Goal: Task Accomplishment & Management: Use online tool/utility

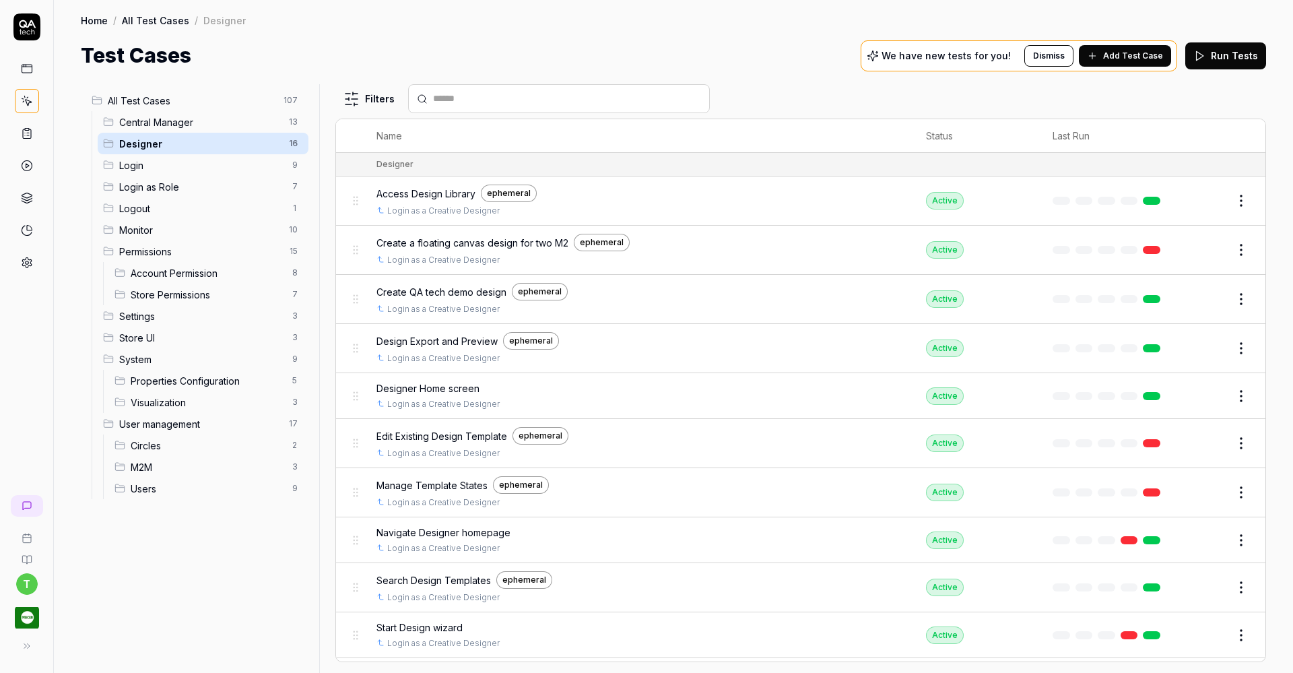
click at [434, 292] on span "Create QA tech demo design" at bounding box center [441, 292] width 130 height 14
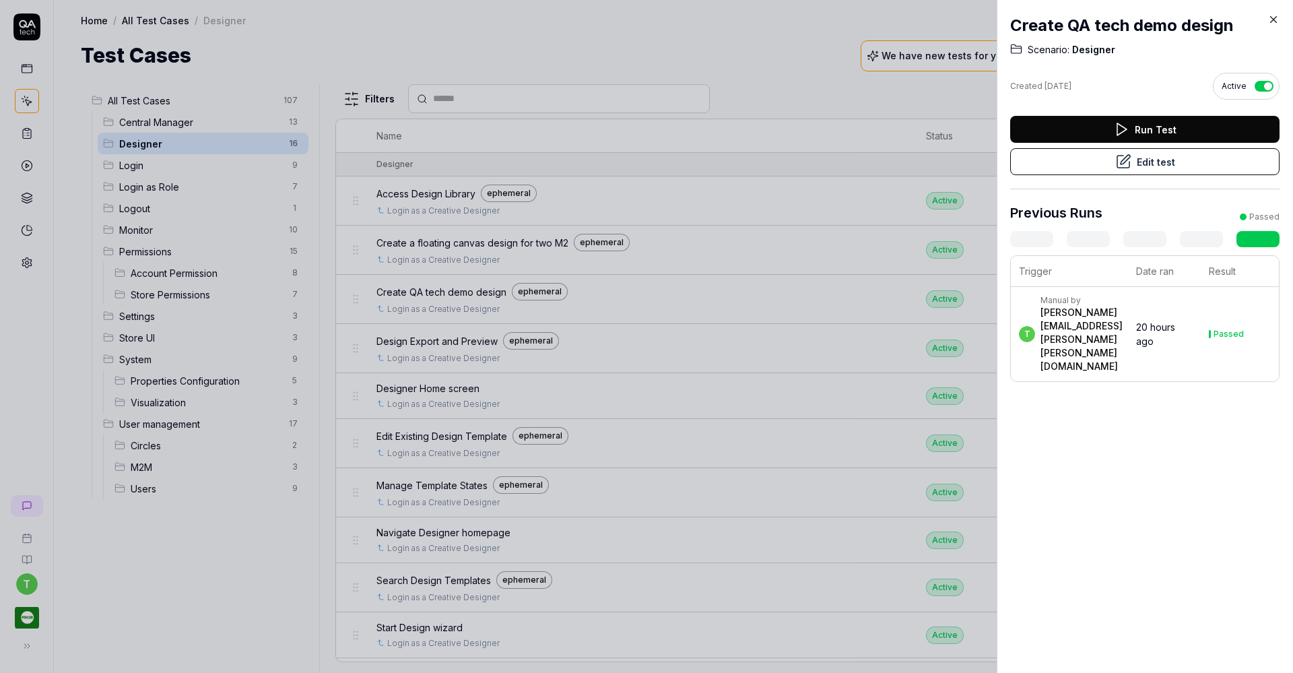
click at [1169, 166] on button "Edit test" at bounding box center [1144, 161] width 269 height 27
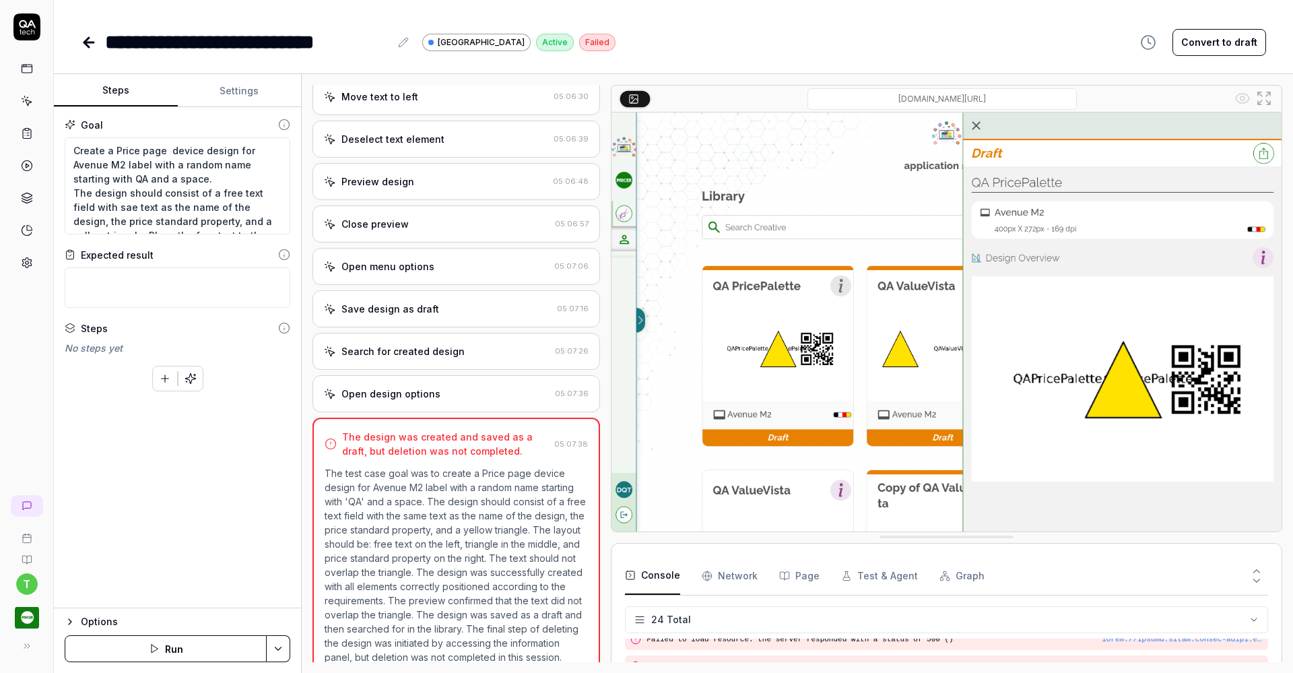
scroll to position [1882, 0]
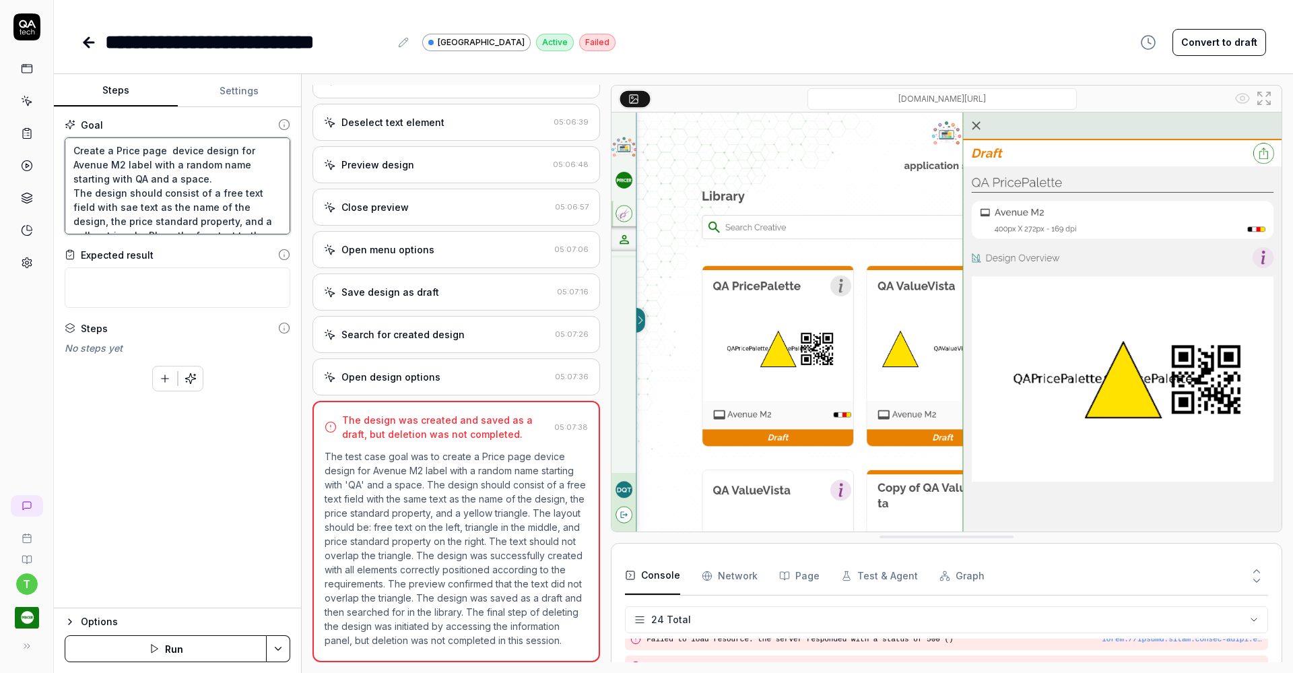
click at [73, 191] on textarea "Create a Price page device design for Avenue M2 label with a random name starti…" at bounding box center [178, 185] width 226 height 97
type textarea "*"
type textarea "Create a Price page device design for Avenue M2 label with a random name starti…"
type textarea "*"
type textarea "Create a Price page device design for Avenue M2 label with a random name starti…"
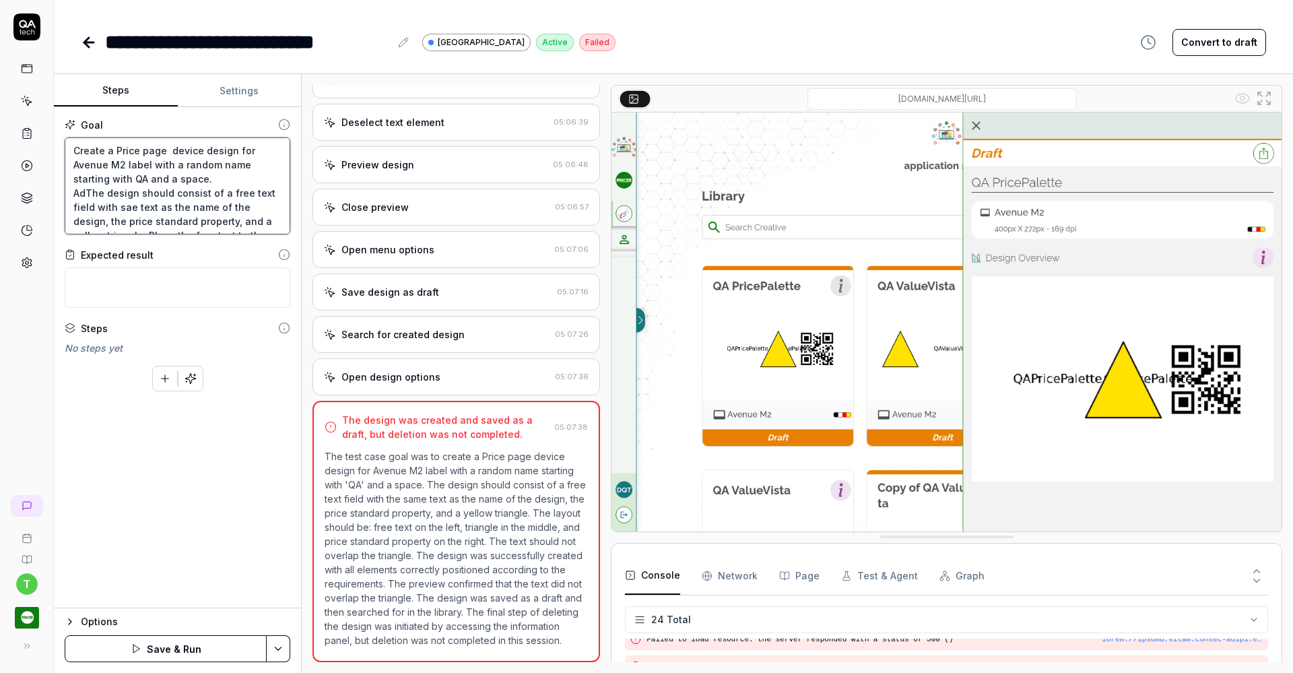
type textarea "*"
type textarea "Create a Price page device design for Avenue M2 label with a random name starti…"
type textarea "*"
type textarea "Create a Price page device design for Avenue M2 label with a random name starti…"
type textarea "*"
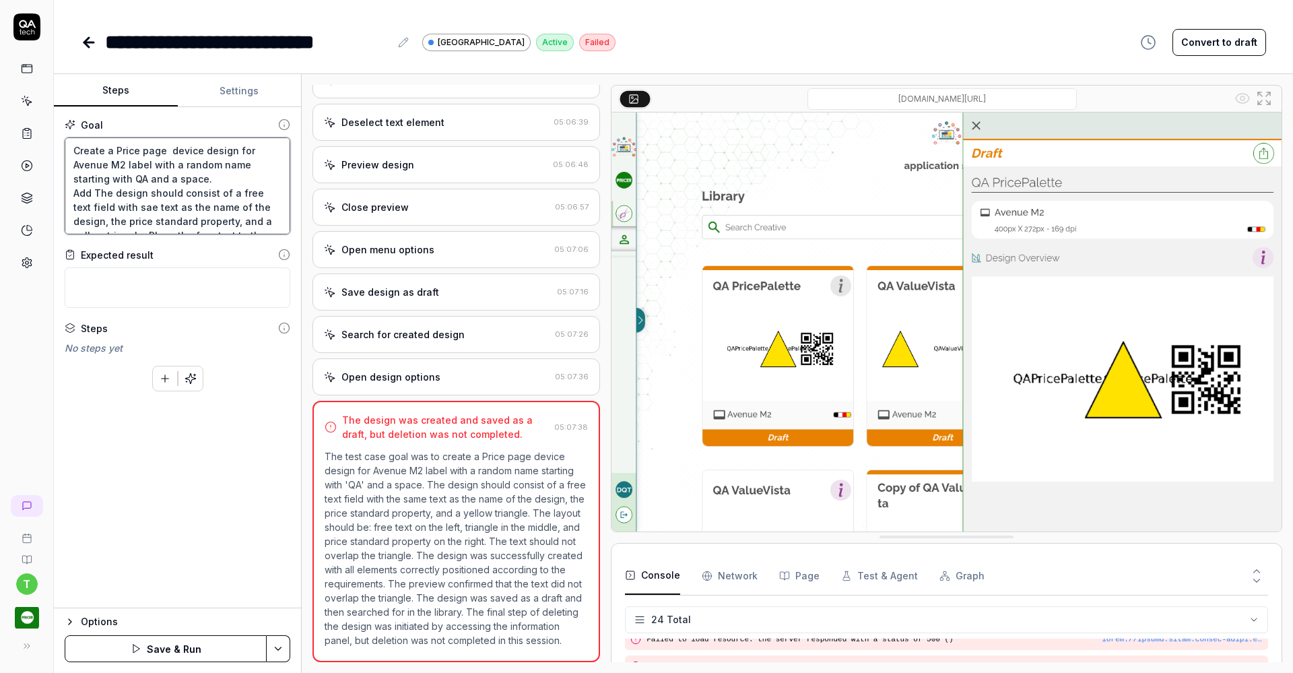
type textarea "Create a Price page device design for Avenue M2 label with a random name starti…"
type textarea "*"
type textarea "Create a Price page device design for Avenue M2 label with a random name starti…"
type textarea "*"
type textarea "Create a Price page device design for Avenue M2 label with a random name starti…"
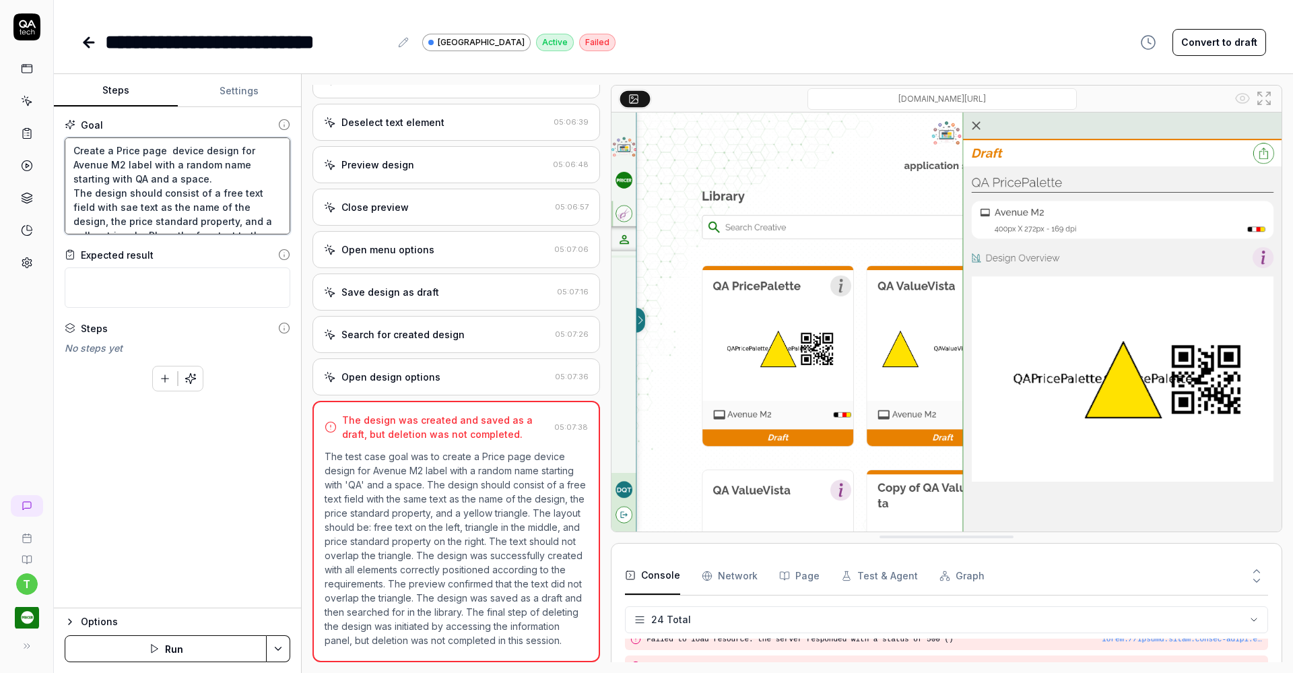
type textarea "*"
type textarea "Create a Price page device design for Avenue M2 label with a random name starti…"
type textarea "*"
type textarea "Create a Price page device design for Avenue M2 label with a random name starti…"
type textarea "*"
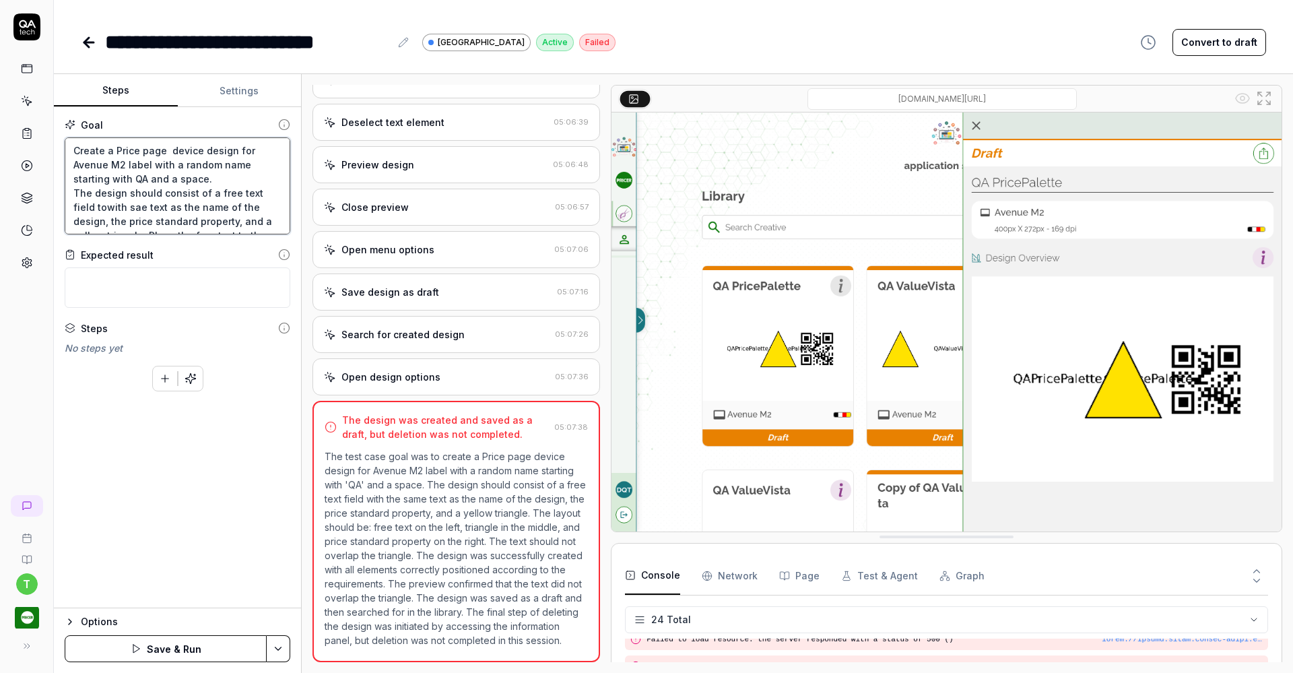
type textarea "Create a Price page device design for Avenue M2 label with a random name starti…"
type textarea "*"
type textarea "Create a Price page device design for Avenue M2 label with a random name starti…"
type textarea "*"
type textarea "Create a Price page device design for Avenue M2 label with a random name starti…"
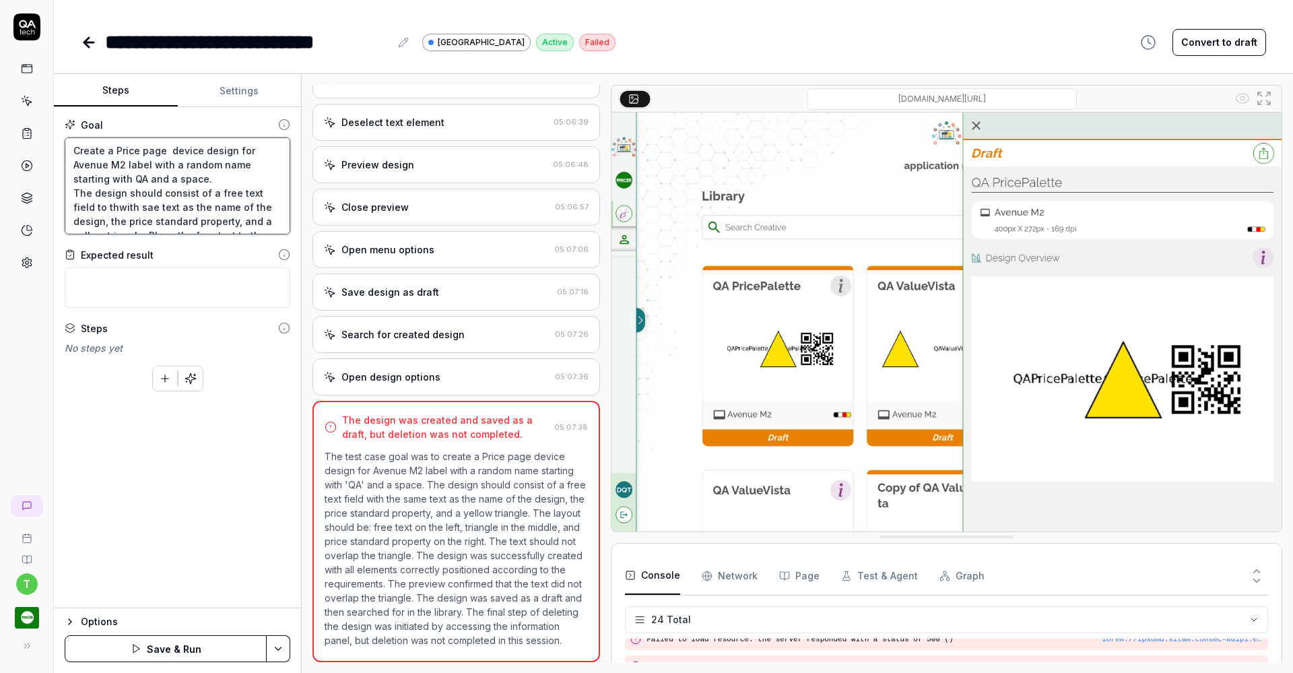
type textarea "*"
type textarea "Create a Price page device design for Avenue M2 label with a random name starti…"
type textarea "*"
type textarea "Create a Price page device design for Avenue M2 label with a random name starti…"
type textarea "*"
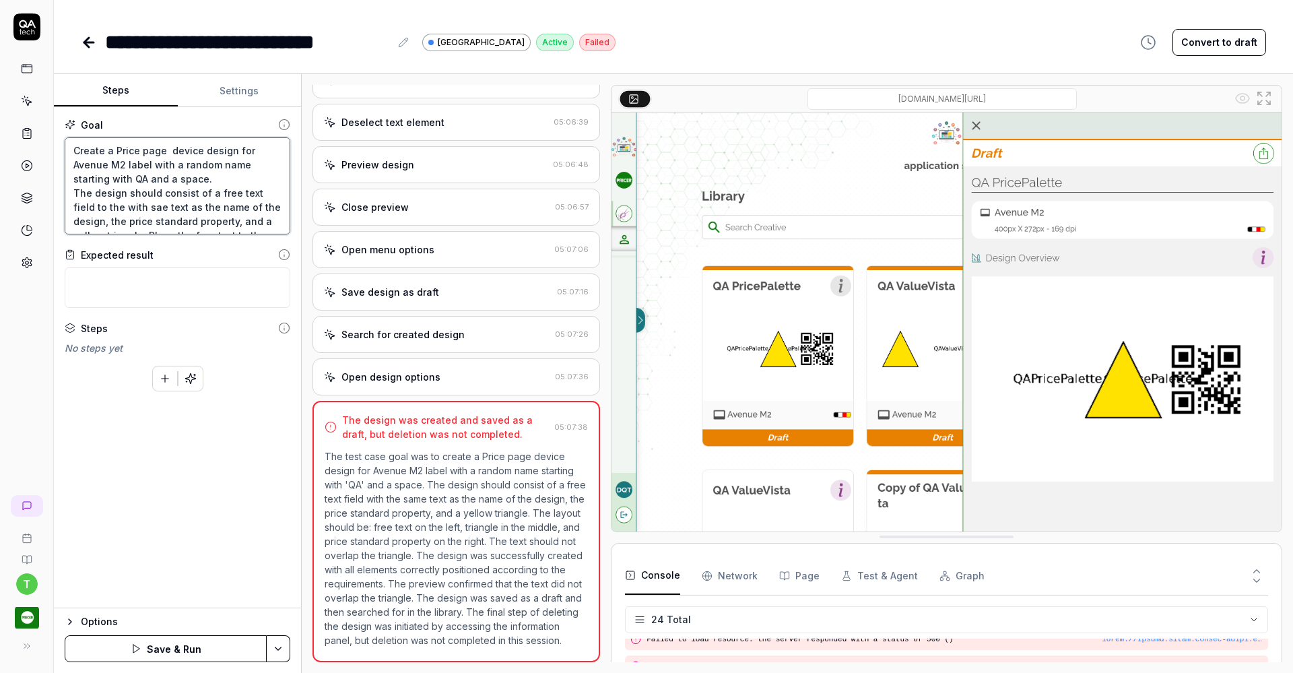
type textarea "Create a Price page device design for Avenue M2 label with a random name starti…"
type textarea "*"
type textarea "Create a Price page device design for Avenue M2 label with a random name starti…"
type textarea "*"
type textarea "Create a Price page device design for Avenue M2 label with a random name starti…"
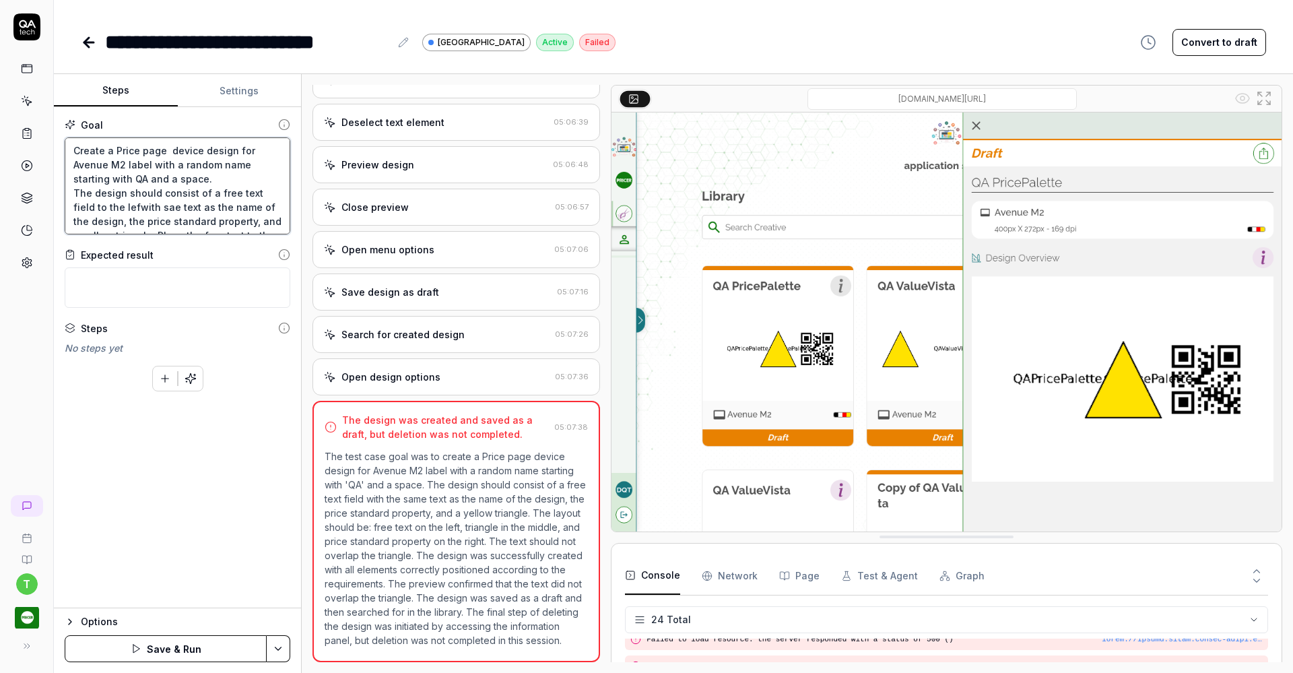
type textarea "*"
type textarea "Create a Price page device design for Avenue M2 label with a random name starti…"
drag, startPoint x: 172, startPoint y: 165, endPoint x: 213, endPoint y: 166, distance: 40.4
click at [213, 166] on textarea "Create a Price page device design for Avenue M2 label with a random name starti…" at bounding box center [178, 185] width 226 height 97
type textarea "*"
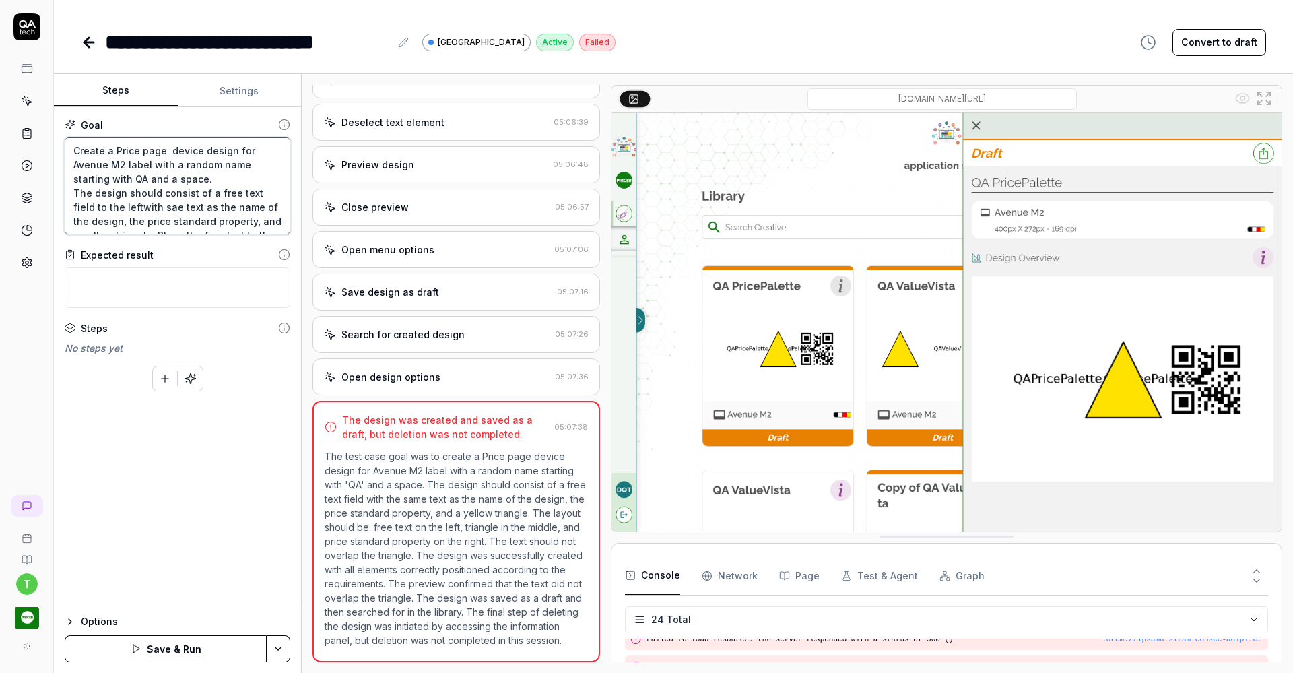
type textarea "Create a Price page device design for Avenue M2 label with t name starting with…"
type textarea "*"
type textarea "Create a Price page device design for Avenue M2 label with the name starting wi…"
type textarea "*"
type textarea "Create a Price page device design for Avenue M2 label with the name Q. The desi…"
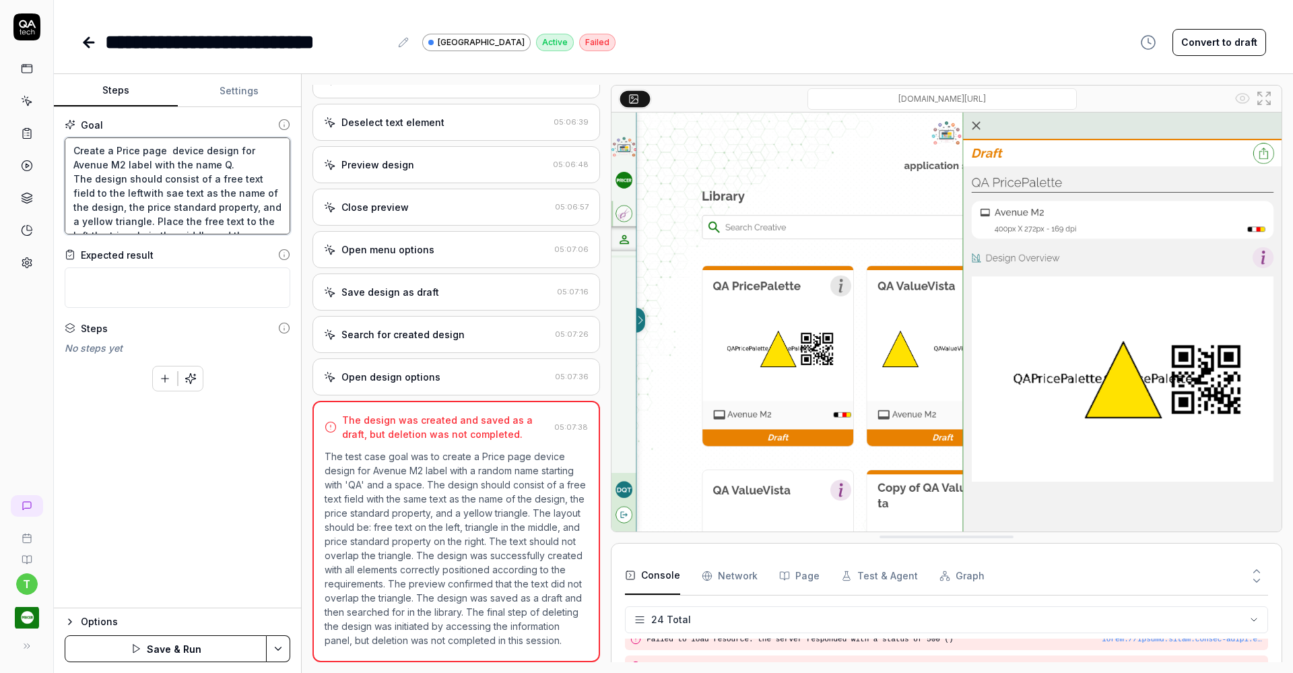
type textarea "*"
type textarea "Create a Price page device design for Avenue M2 label with the name QA. The des…"
type textarea "*"
type textarea "Create a Price page device design for Avenue M2 label with the name QA . The de…"
type textarea "*"
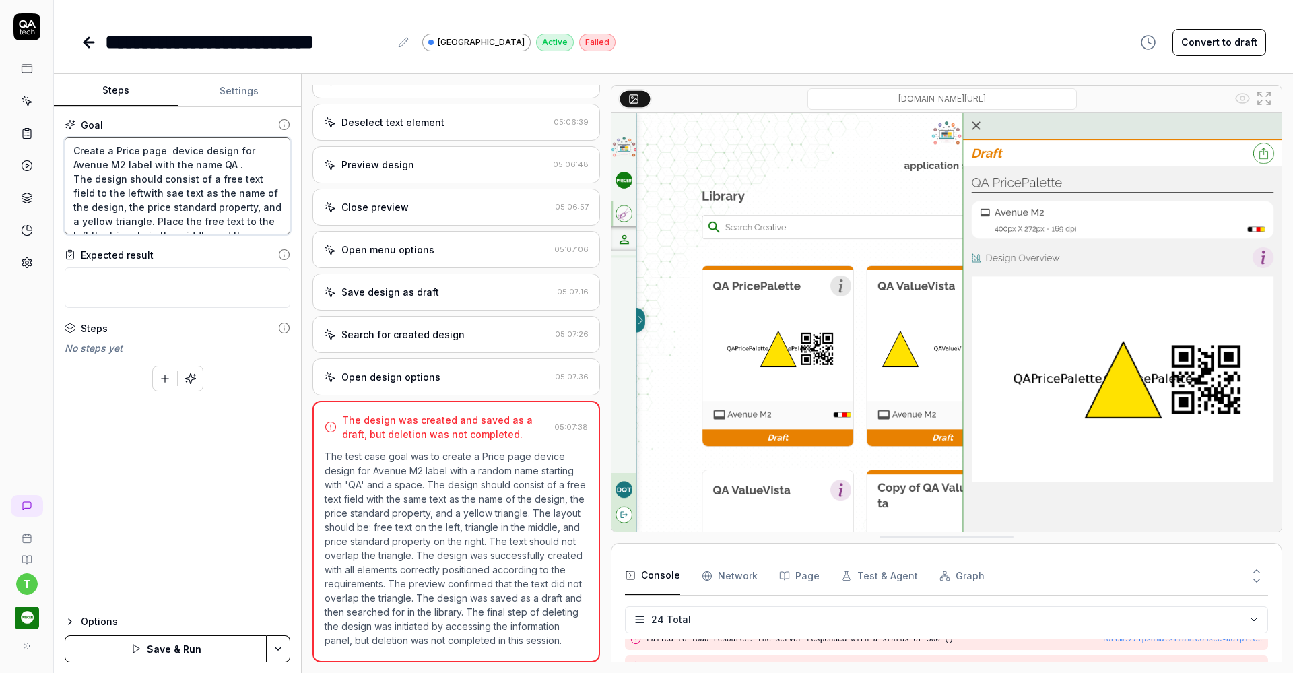
type textarea "Create a Price page device design for Avenue M2 label with the name QA S. The d…"
type textarea "*"
type textarea "Create a Price page device design for Avenue M2 label with the name QA Si. The …"
type textarea "*"
type textarea "Create a Price page device design for Avenue M2 label with the name QA Sin. The…"
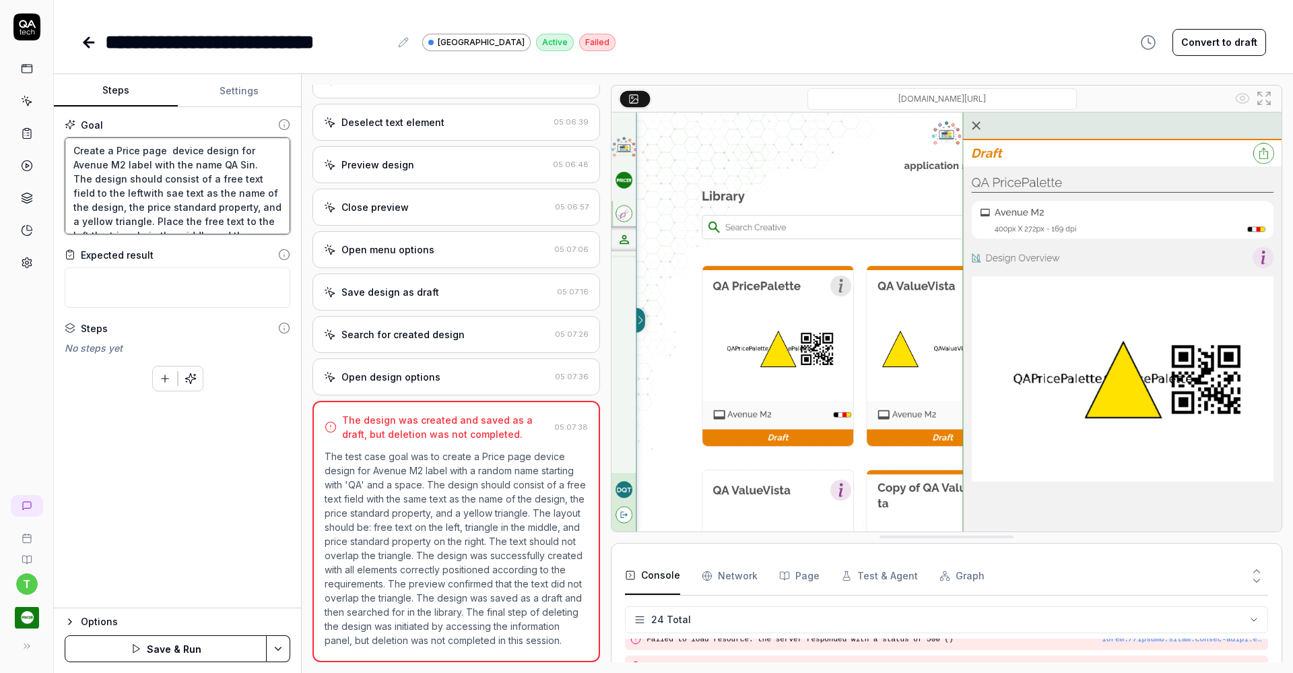
type textarea "*"
type textarea "Create a Price page device design for Avenue M2 label with the name QA Sing. Th…"
type textarea "*"
type textarea "Create a Price page device design for Avenue M2 label with the name QA Singl. T…"
type textarea "*"
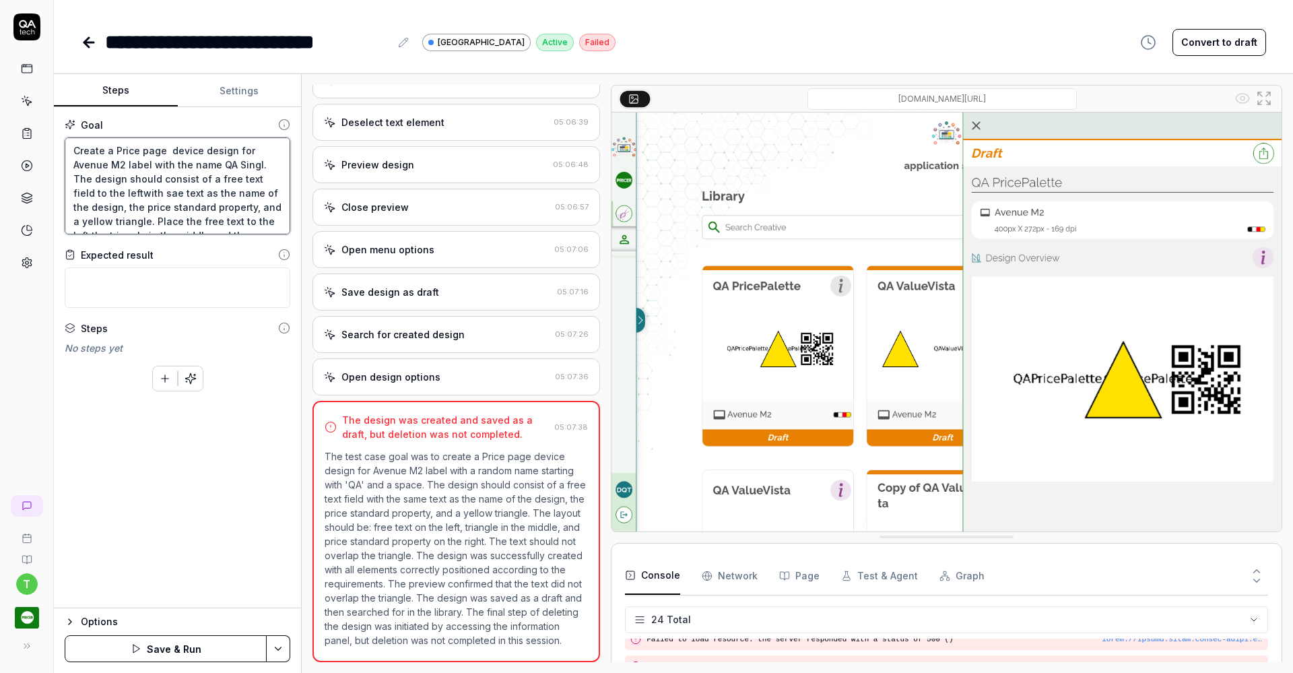
type textarea "Create a Price page device design for Avenue M2 label with the name QA Single. …"
type textarea "*"
type textarea "Create a Price page device design for Avenue M2 label with the name QA Single .…"
type textarea "*"
type textarea "Create a Price page device design for Avenue M2 label with the name QA Single D…"
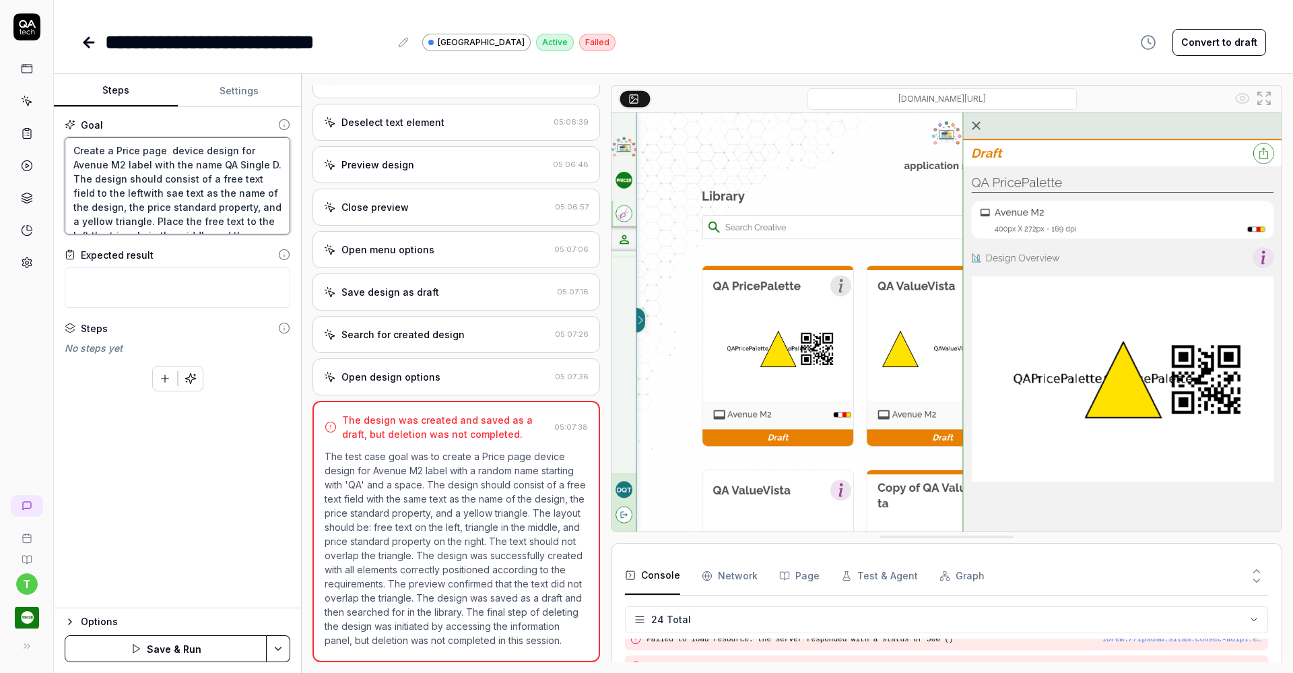
type textarea "*"
type textarea "Create a Price page device design for Avenue M2 label with the name QA Single D…"
type textarea "*"
type textarea "Create a Price page device design for Avenue M2 label with the name QA Single D…"
type textarea "*"
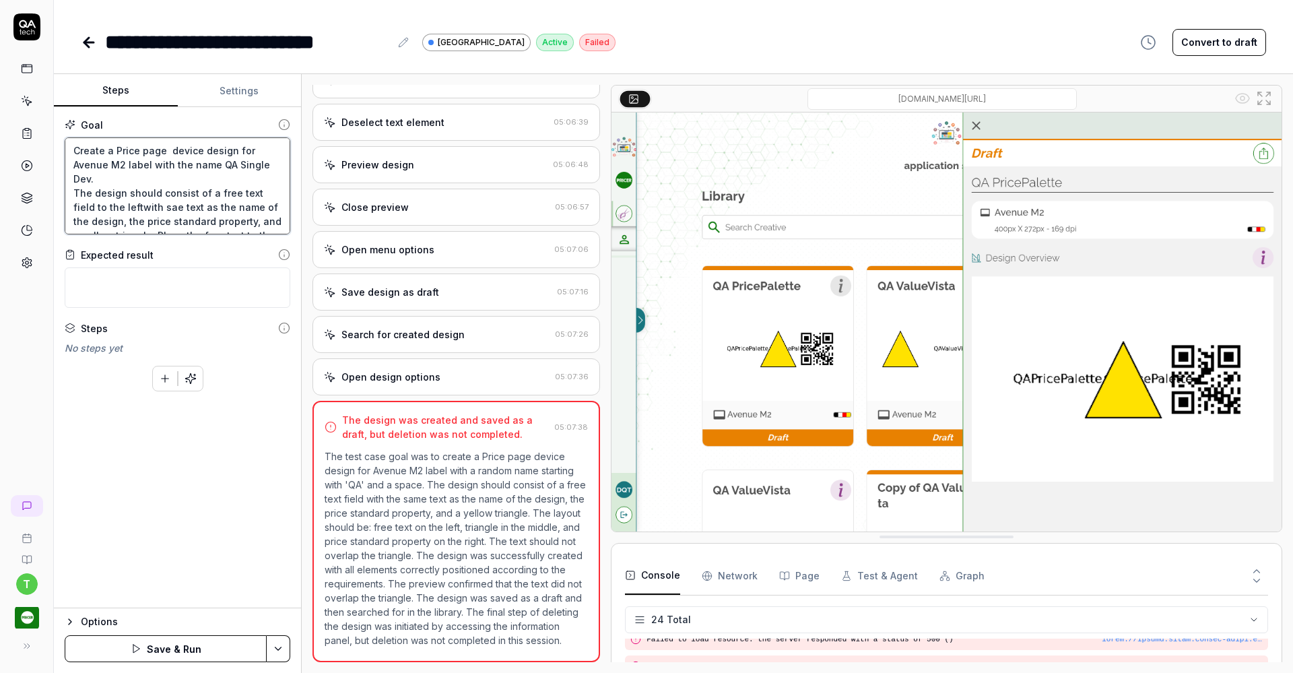
type textarea "Create a Price page device design for Avenue M2 label with the name QA Single D…"
type textarea "*"
type textarea "Create a Price page device design for Avenue M2 label with the name QA Single D…"
type textarea "*"
type textarea "Create a Price page device design for Avenue M2 label with the name QA Single D…"
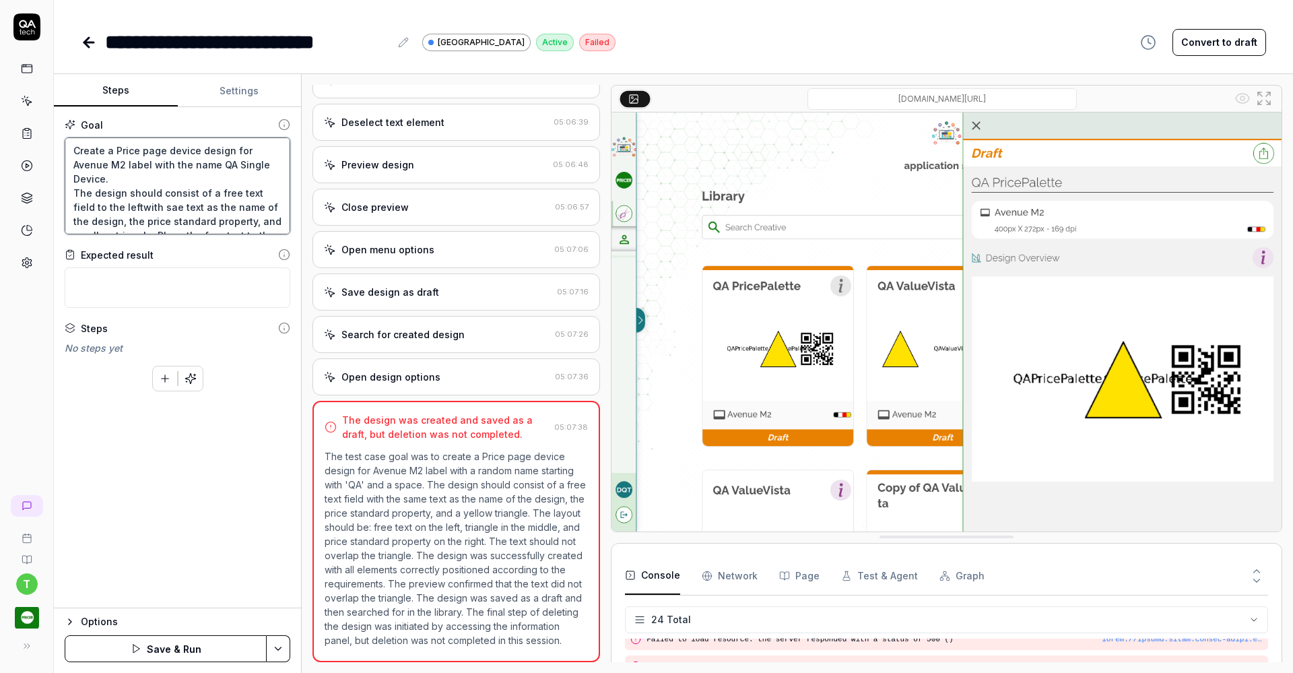
type textarea "*"
type textarea "Create a Price page fdevice design for Avenue M2 label with the name QA Single …"
type textarea "*"
type textarea "Create a Price page fodevice design for Avenue M2 label with the name QA Single…"
type textarea "*"
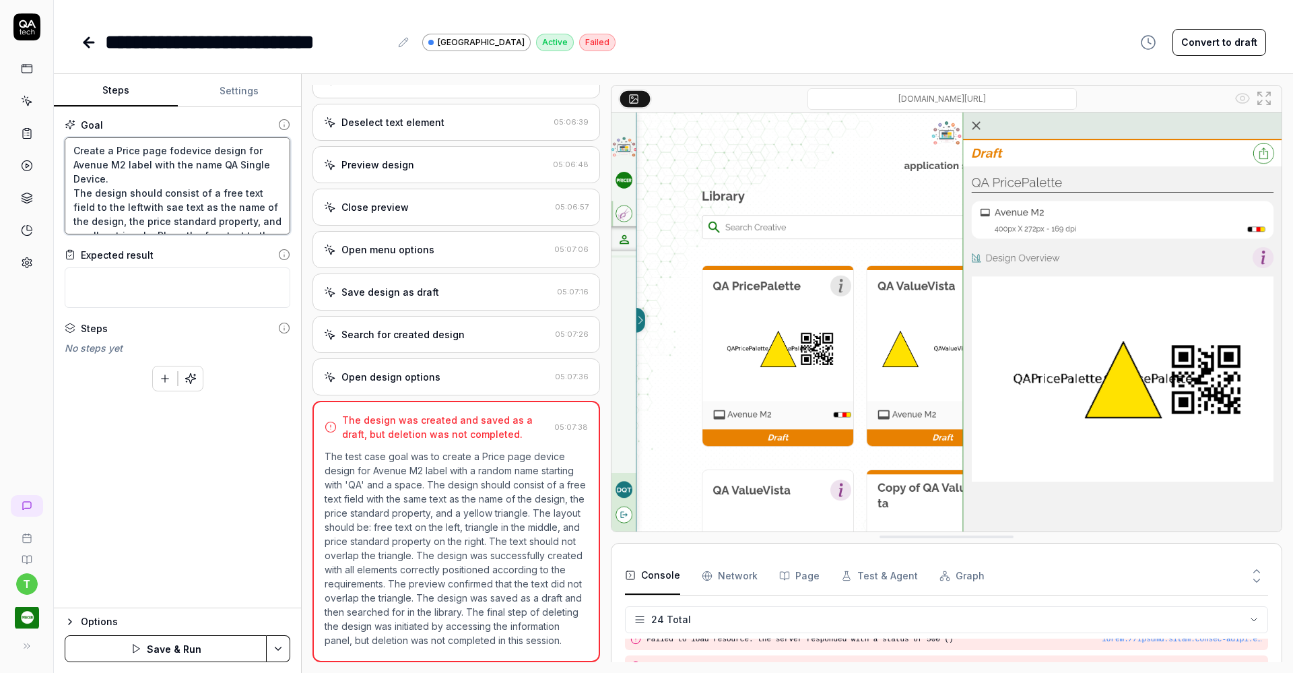
type textarea "Create a Price page fordevice design for Avenue M2 label with the name QA Singl…"
type textarea "*"
type textarea "Create a Price page for device design for Avenue M2 label with the name QA Sing…"
type textarea "*"
type textarea "Create a Price page for adevice design for Avenue M2 label with the name QA Sin…"
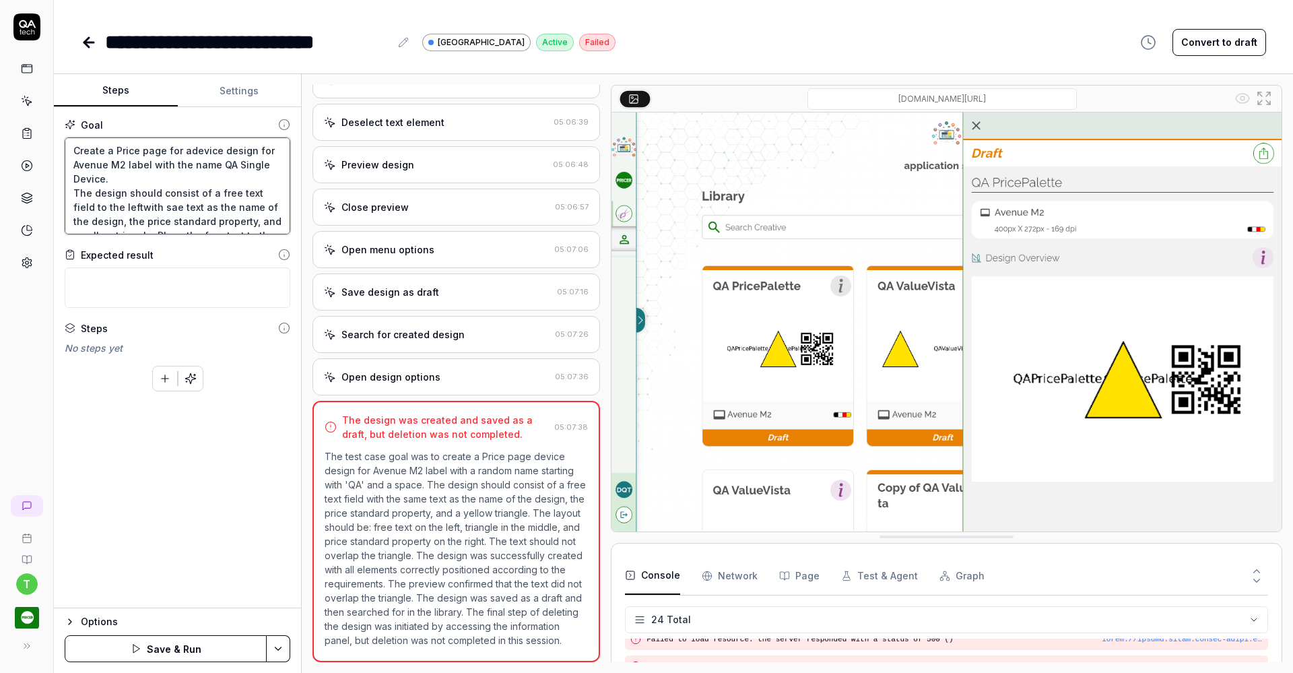
type textarea "*"
type textarea "Create a Price page for a device design for Avenue M2 label with the name QA Si…"
type textarea "*"
type textarea "Create a Price page for device design for Avenue M2 label with the name QA Sing…"
type textarea "*"
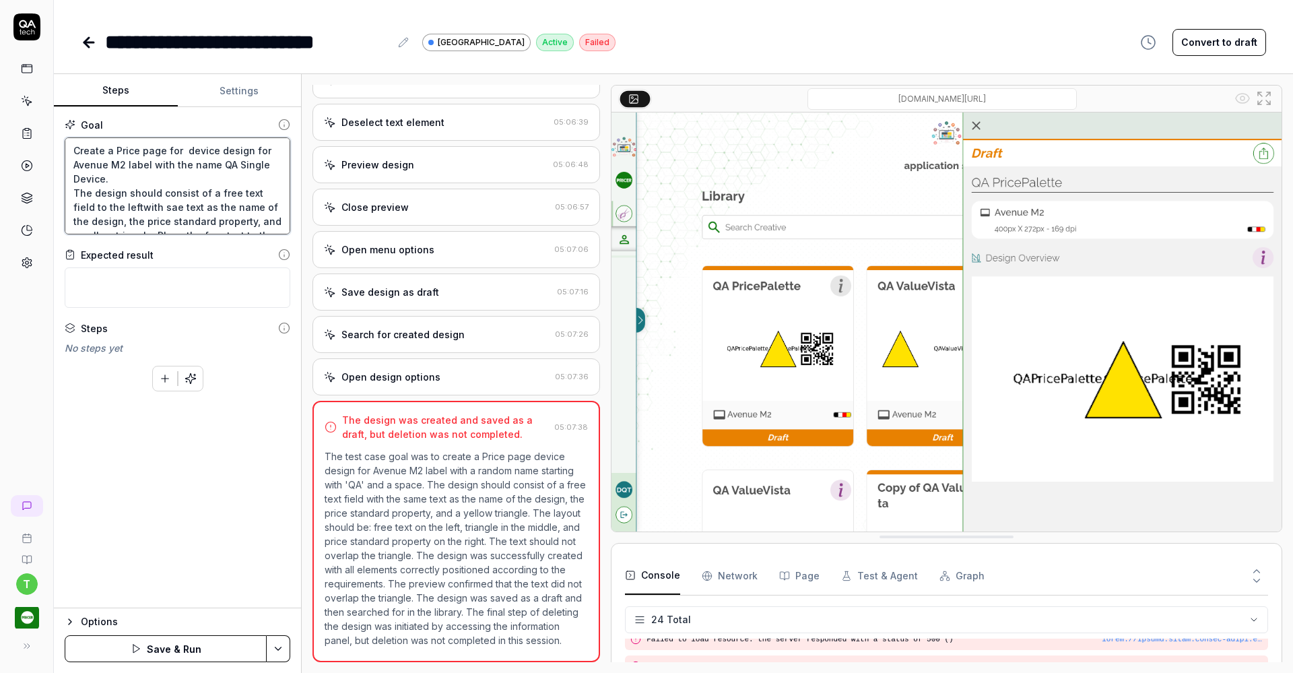
type textarea "Create a Price page for device design for Avenue M2 label with the name QA Sing…"
type textarea "*"
type textarea "Create a Price page fo device design for Avenue M2 label with the name QA Singl…"
type textarea "*"
type textarea "Create a Price page f device design for Avenue M2 label with the name QA Single…"
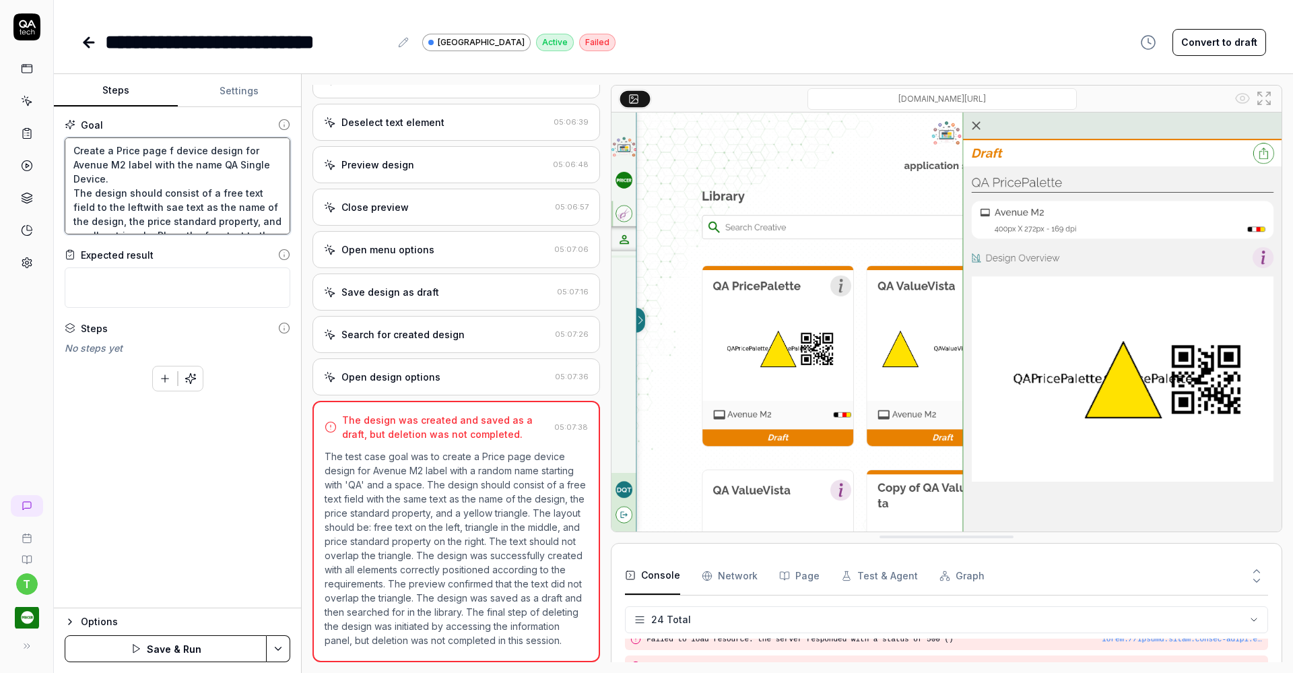
type textarea "*"
type textarea "Create a Price page device design for Avenue M2 label with the name QA Single D…"
type textarea "*"
type textarea "Create a Price page device design for Avenue M2 label with the name QA Single D…"
type textarea "*"
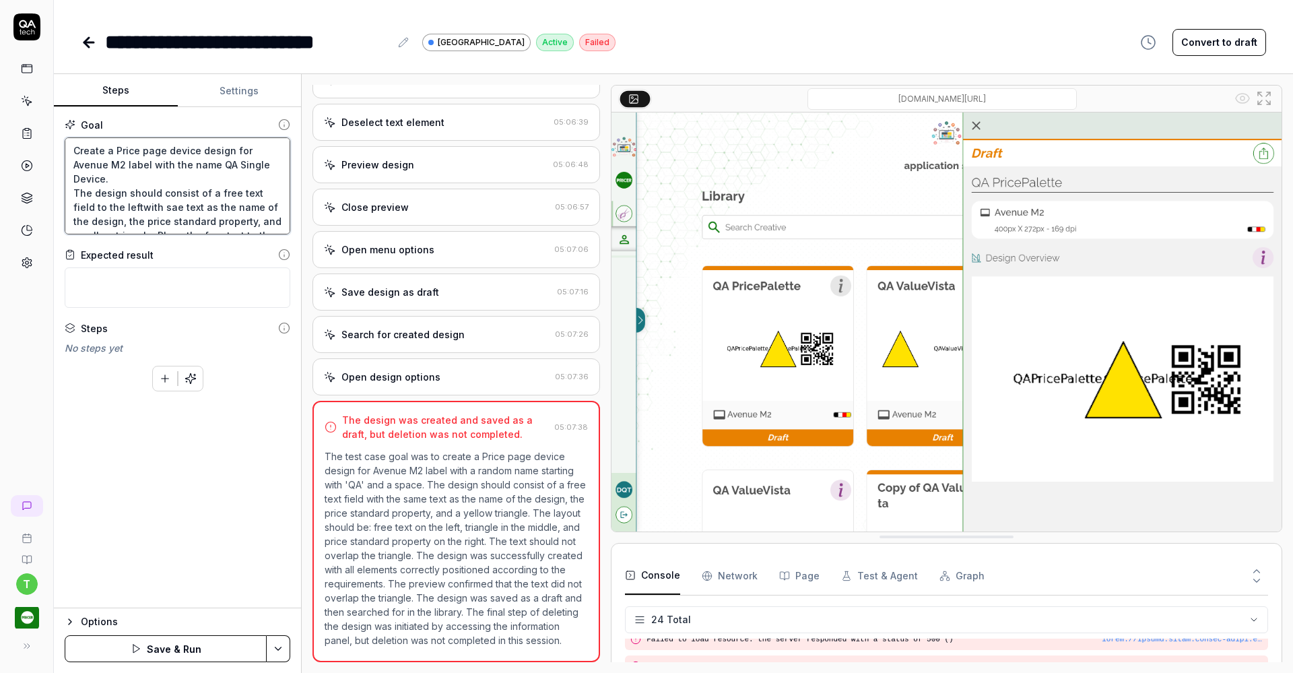
type textarea "Create a Price pag device design for Avenue M2 label with the name QA Single De…"
type textarea "*"
type textarea "Create a Price pa device design for Avenue M2 label with the name QA Single Dev…"
type textarea "*"
type textarea "Create a Price p device design for Avenue M2 label with the name QA Single Devi…"
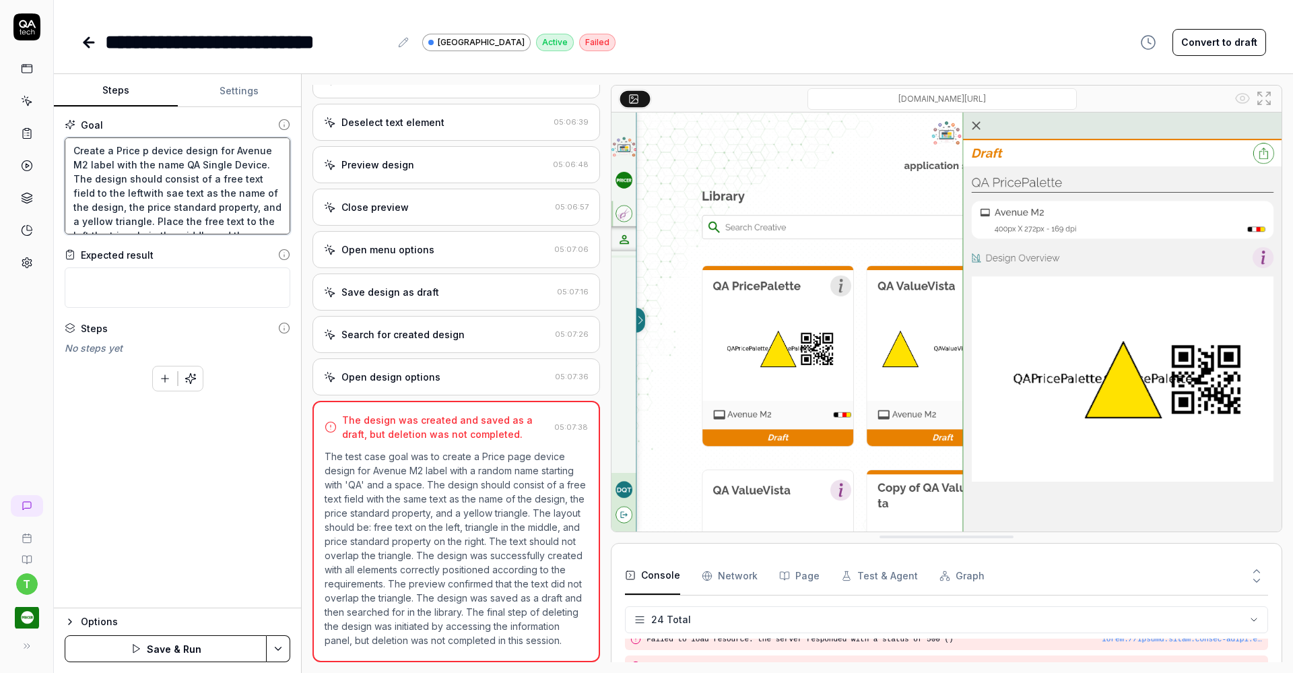
type textarea "*"
type textarea "Create a Price device design for Avenue M2 label with the name QA Single Device…"
type textarea "*"
type textarea "Create a Price device design for Avenue M2 label with the name QA Single Device…"
type textarea "*"
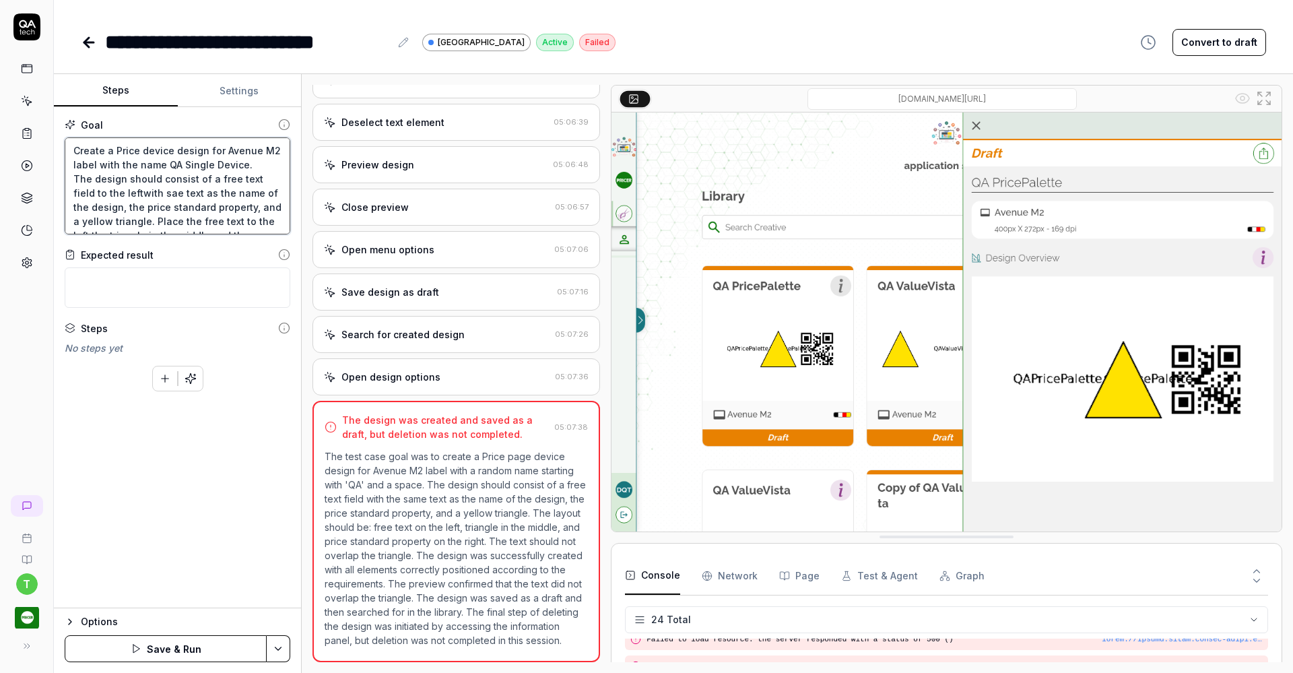
type textarea "Create a Price device design for Avenue M2 label with the name "QA Single Devic…"
type textarea "*"
type textarea "Create a Price device design for Avenue M2 label with the name "QA Single Devic…"
type textarea "*"
type textarea "Create a Price device design for Avenue M2 label with the name "QA Single Devic…"
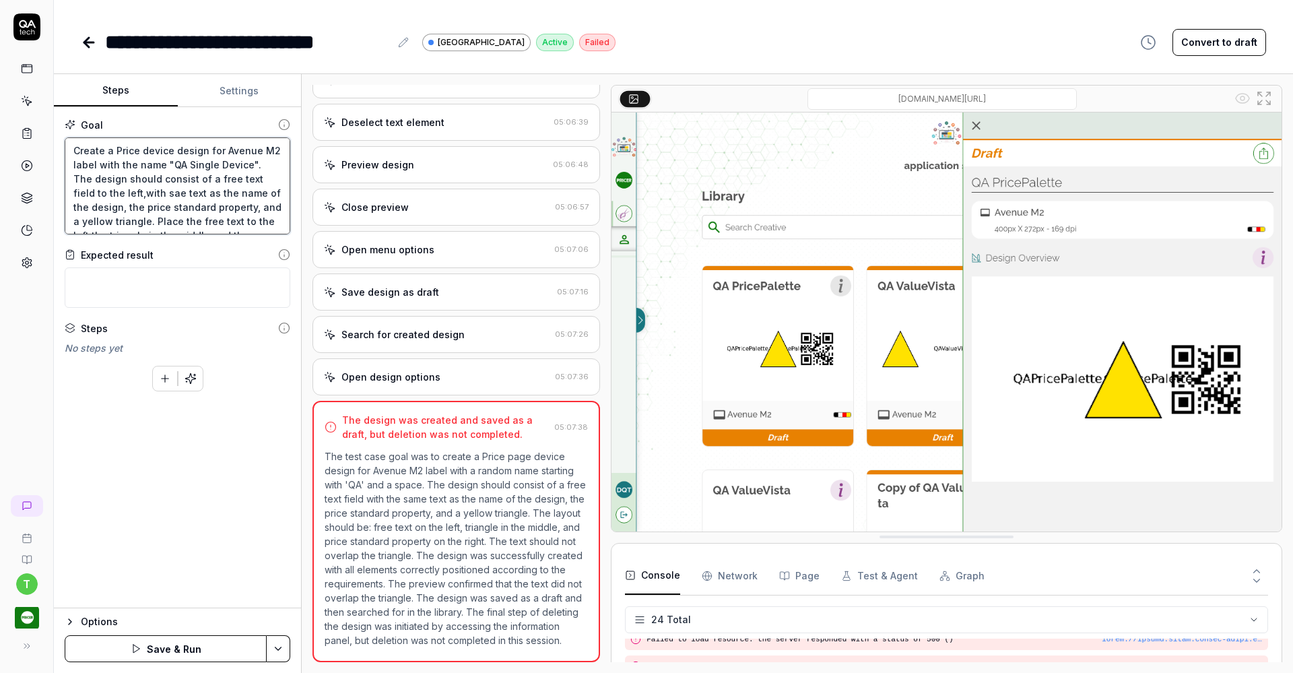
type textarea "*"
type textarea "Create a Price device design for Avenue M2 label with the name "QA Single Devic…"
type textarea "*"
type textarea "Create a Price device design for Avenue M2 label with the name "QA Single Devic…"
type textarea "*"
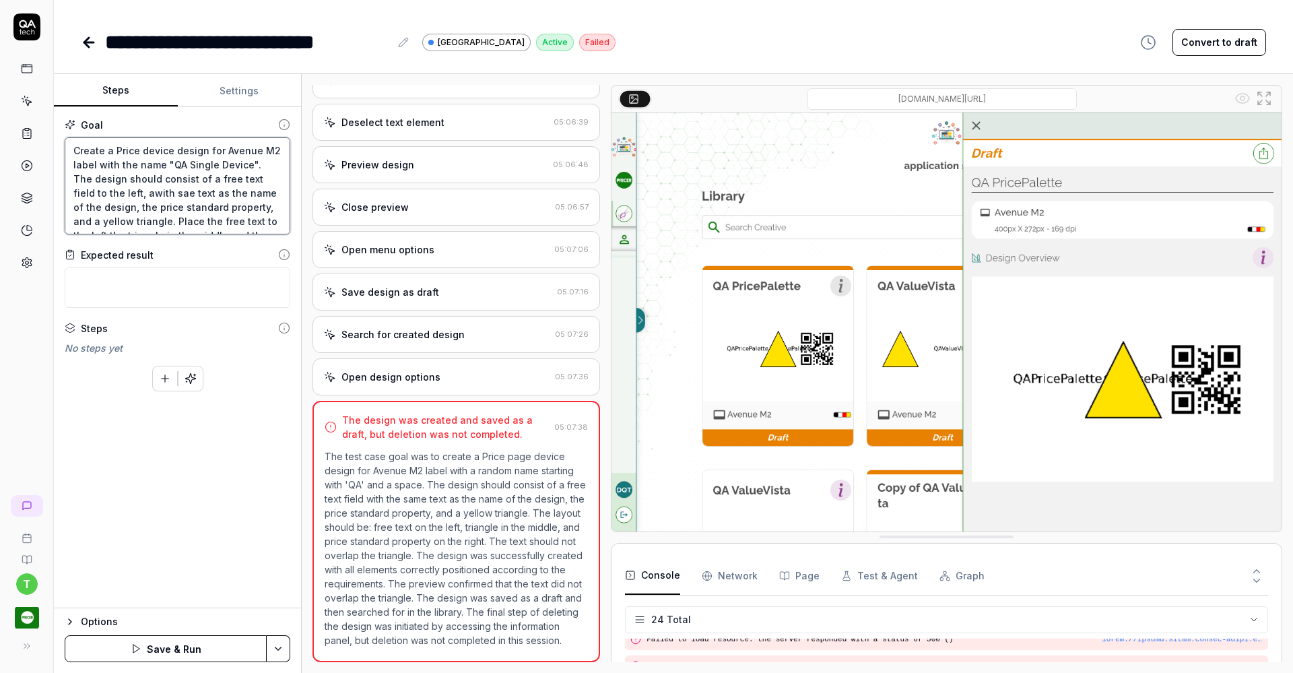
type textarea "Create a Price device design for Avenue M2 label with the name "QA Single Devic…"
type textarea "*"
type textarea "Create a Price device design for Avenue M2 label with the name "QA Single Devic…"
type textarea "*"
type textarea "Create a Price device design for Avenue M2 label with the name "QA Single Devic…"
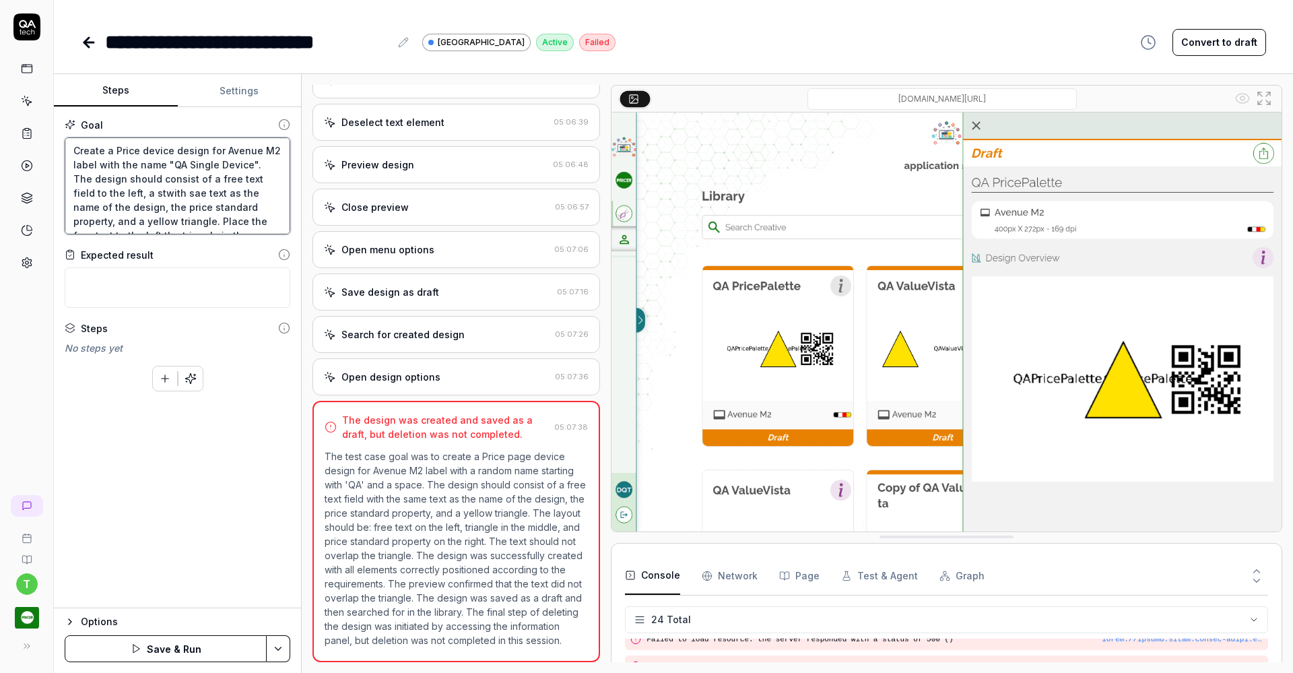
type textarea "*"
type textarea "Create a Price device design for Avenue M2 label with the name "QA Single Devic…"
type textarea "*"
type textarea "Create a Price device design for Avenue M2 label with the name "QA Single Devic…"
type textarea "*"
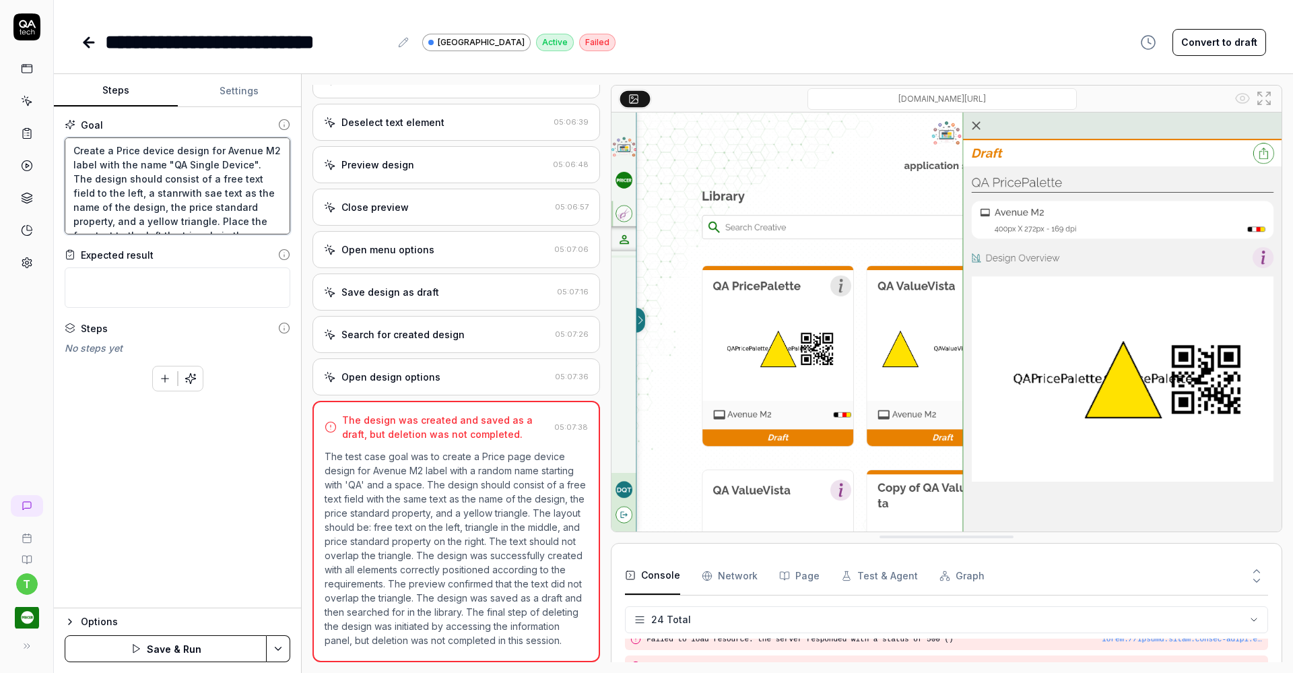
type textarea "Create a Price device design for Avenue M2 label with the name "QA Single Devic…"
type textarea "*"
type textarea "Create a Price device design for Avenue M2 label with the name "QA Single Devic…"
type textarea "*"
type textarea "Create a Price device design for Avenue M2 label with the name "QA Single Devic…"
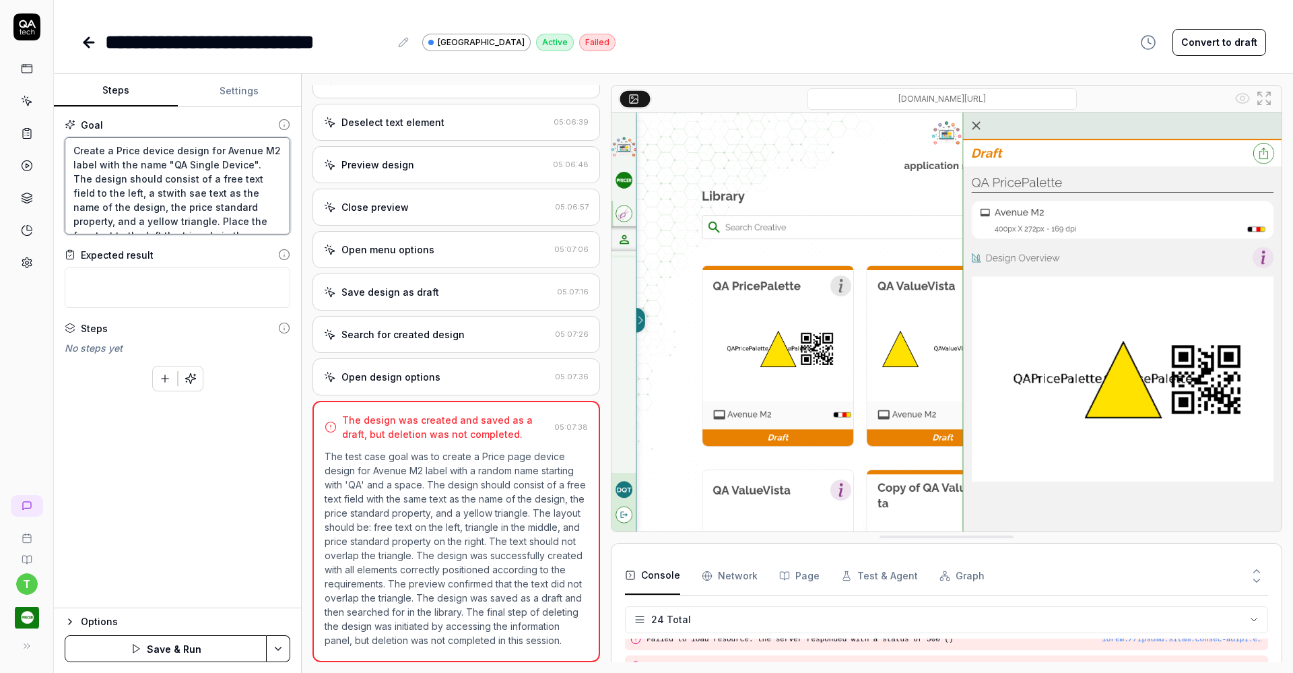
type textarea "*"
type textarea "Create a Price device design for Avenue M2 label with the name "QA Single Devic…"
type textarea "*"
type textarea "Create a Price device design for Avenue M2 label with the name "QA Single Devic…"
type textarea "*"
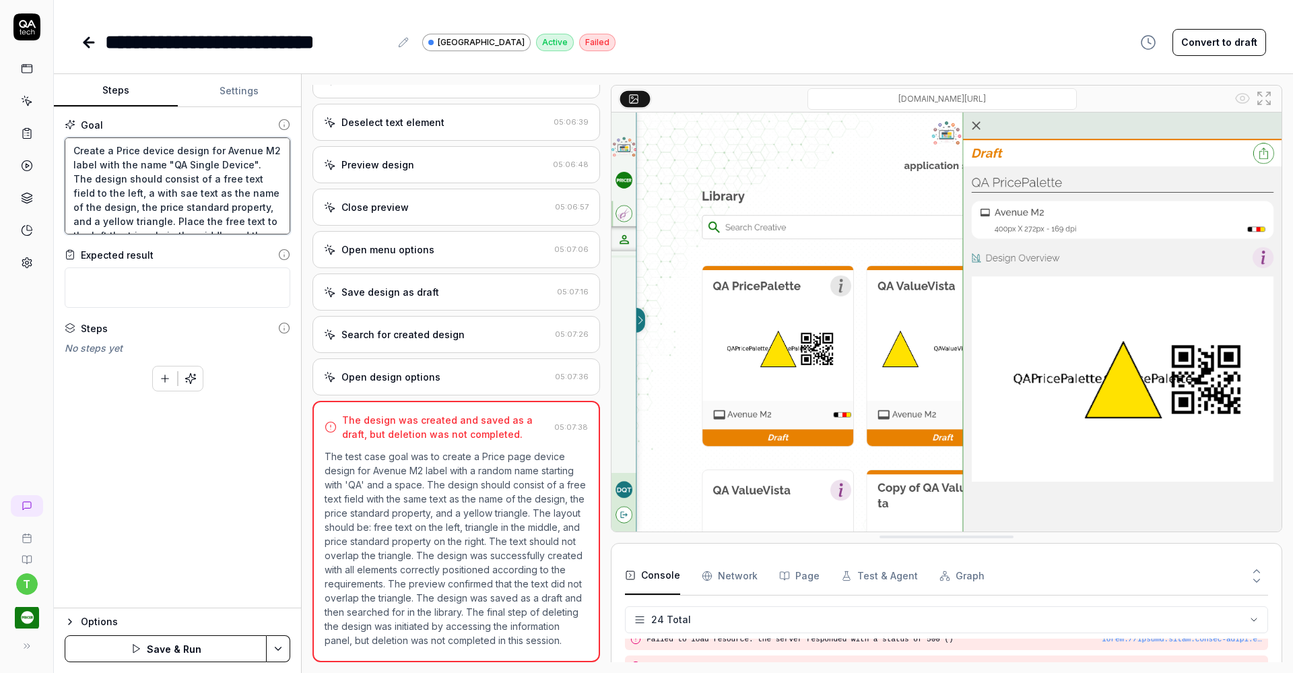
type textarea "Create a Price device design for Avenue M2 label with the name "QA Single Devic…"
type textarea "*"
type textarea "Create a Price device design for Avenue M2 label with the name "QA Single Devic…"
type textarea "*"
type textarea "Create a Price device design for Avenue M2 label with the name "QA Single Devic…"
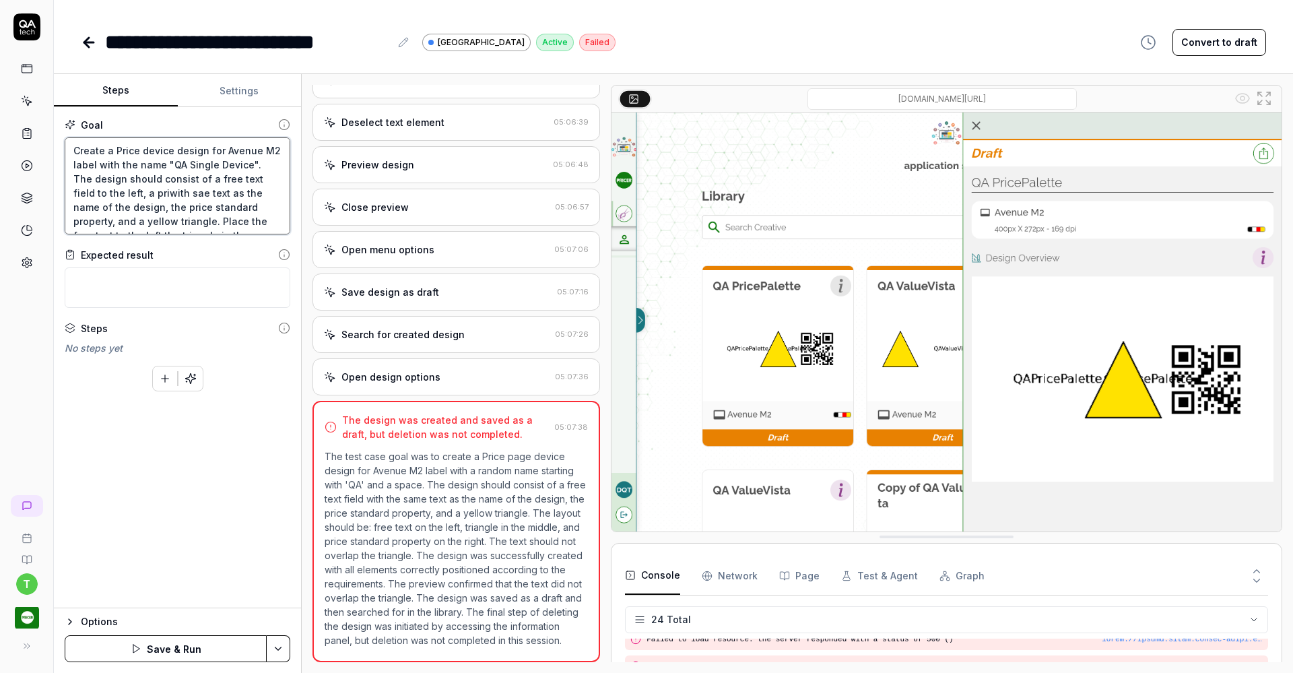
type textarea "*"
type textarea "Create a Price device design for Avenue M2 label with the name "QA Single Devic…"
type textarea "*"
type textarea "Create a Price device design for Avenue M2 label with the name "QA Single Devic…"
type textarea "*"
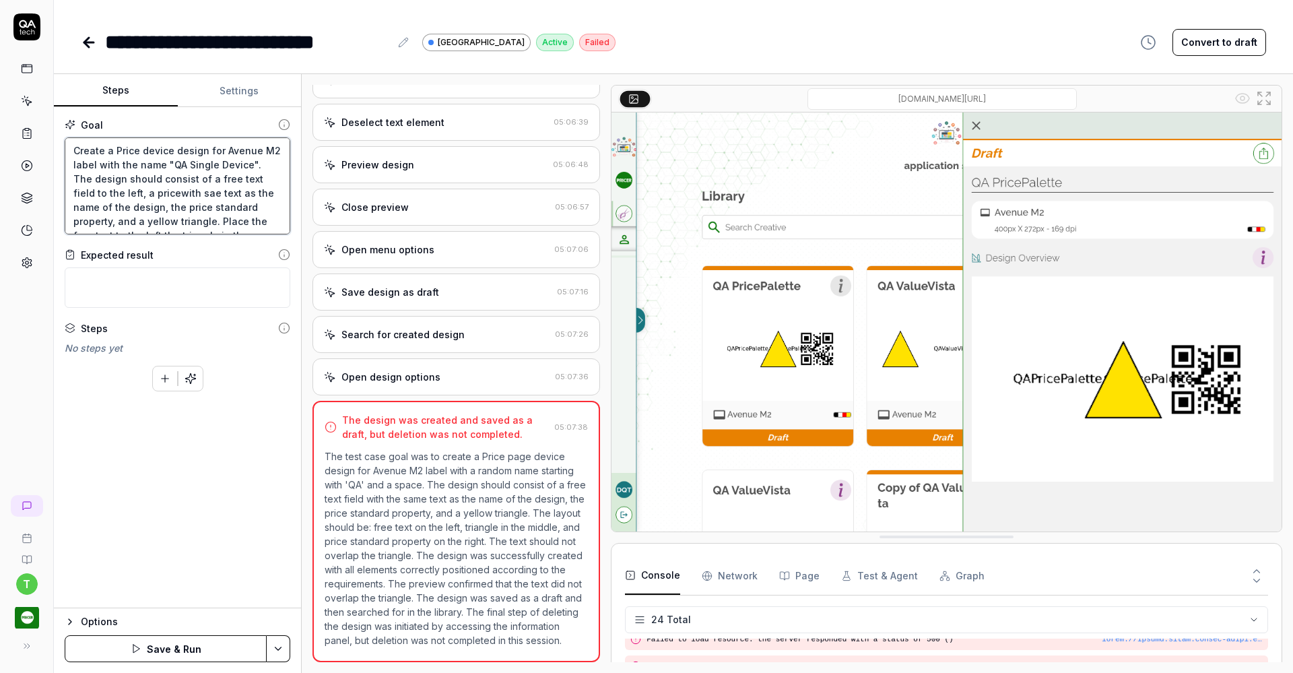
type textarea "Create a Price device design for Avenue M2 label with the name "QA Single Devic…"
type textarea "*"
type textarea "Create a Price device design for Avenue M2 label with the name "QA Single Devic…"
type textarea "*"
type textarea "Create a Price device design for Avenue M2 label with the name "QA Single Devic…"
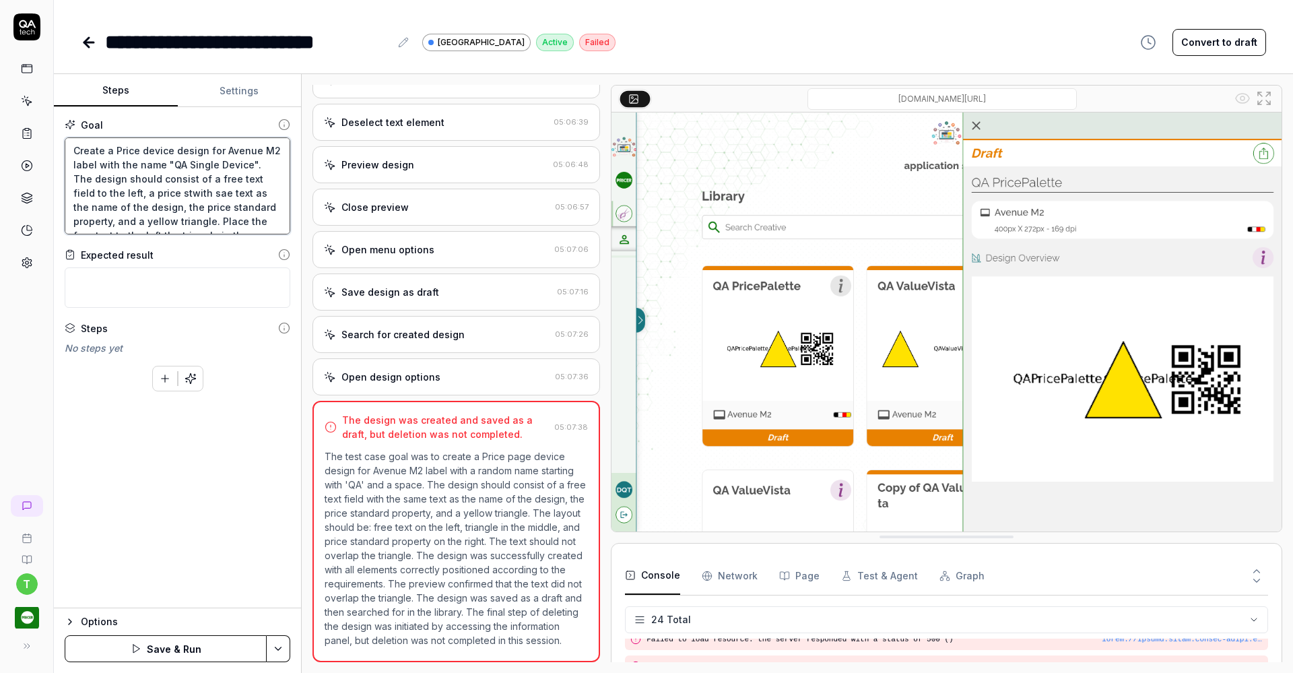
type textarea "*"
type textarea "Create a Price device design for Avenue M2 label with the name "QA Single Devic…"
type textarea "*"
type textarea "Create a Price device design for Avenue M2 label with the name "QA Single Devic…"
type textarea "*"
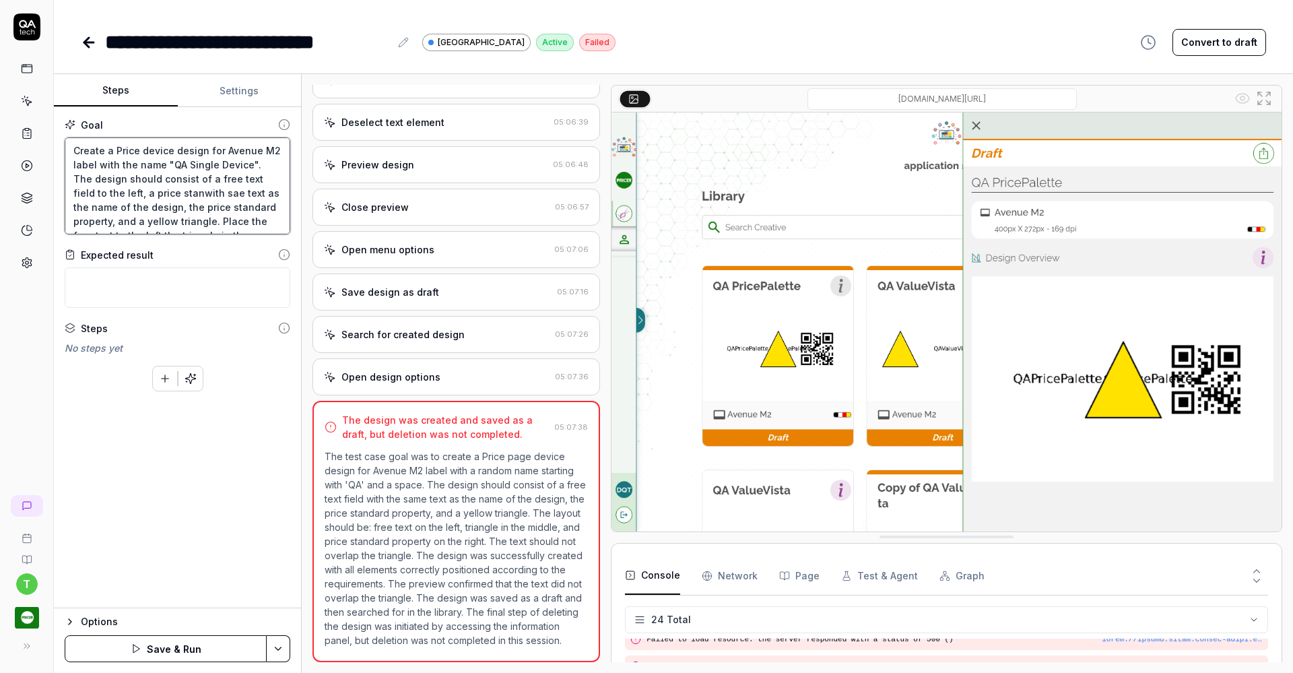
type textarea "Create a Price device design for Avenue M2 label with the name "QA Single Devic…"
type textarea "*"
type textarea "Create a Price device design for Avenue M2 label with the name "QA Single Devic…"
type textarea "*"
type textarea "Create a Price device design for Avenue M2 label with the name "QA Single Devic…"
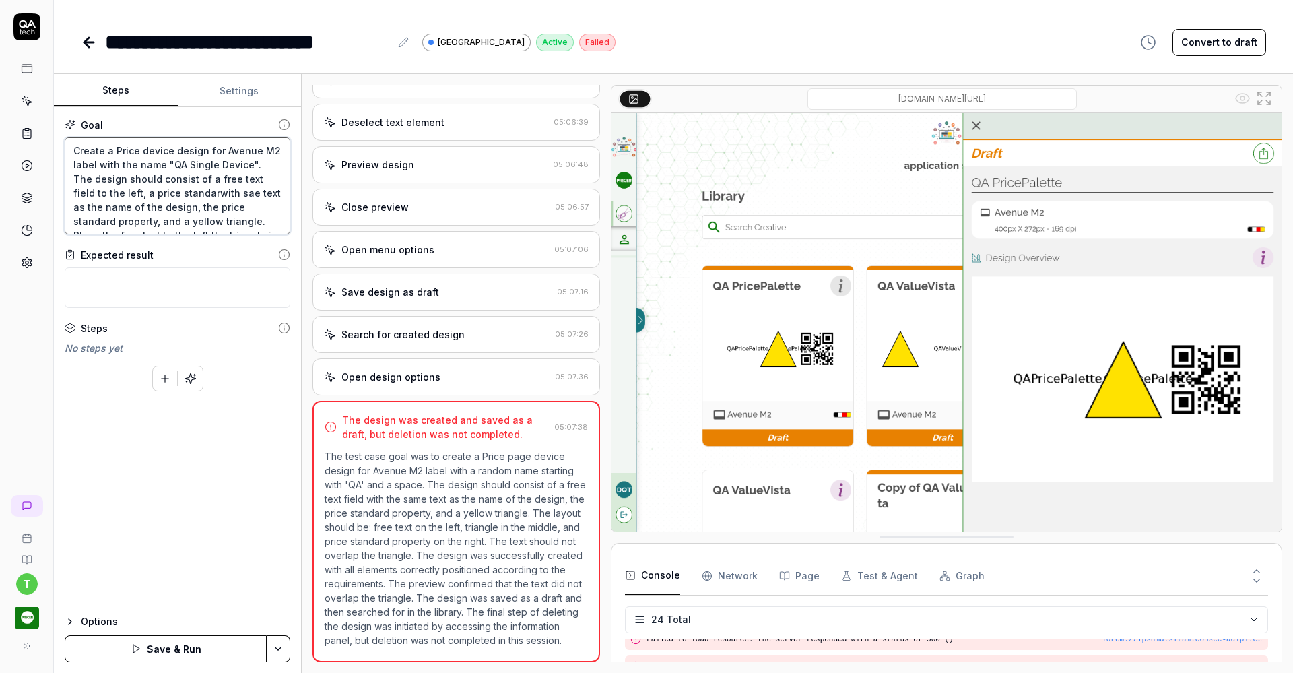
type textarea "*"
type textarea "Create a Price device design for Avenue M2 label with the name "QA Single Devic…"
type textarea "*"
type textarea "Create a Price device design for Avenue M2 label with the name "QA Single Devic…"
type textarea "*"
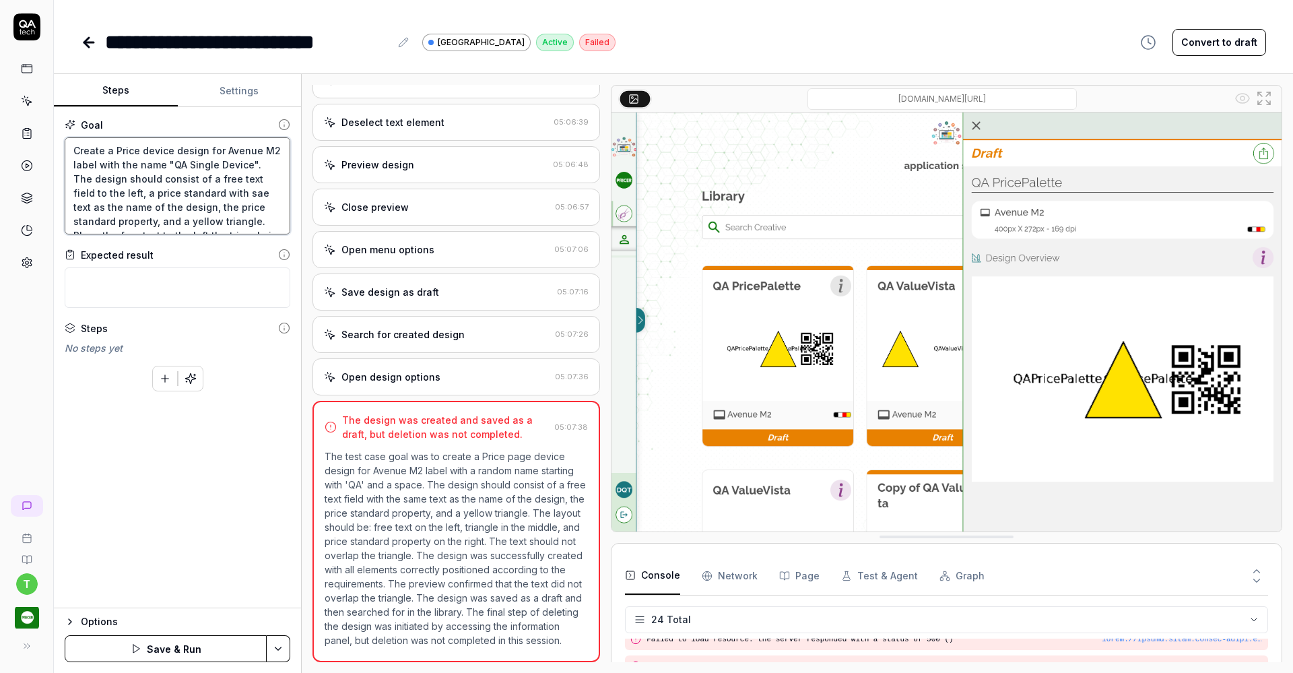
type textarea "Create a Price device design for Avenue M2 label with the name "QA Single Devic…"
type textarea "*"
type textarea "Create a Price device design for Avenue M2 label with the name "QA Single Devic…"
type textarea "*"
type textarea "Create a Price device design for Avenue M2 label with the name "QA Single Devic…"
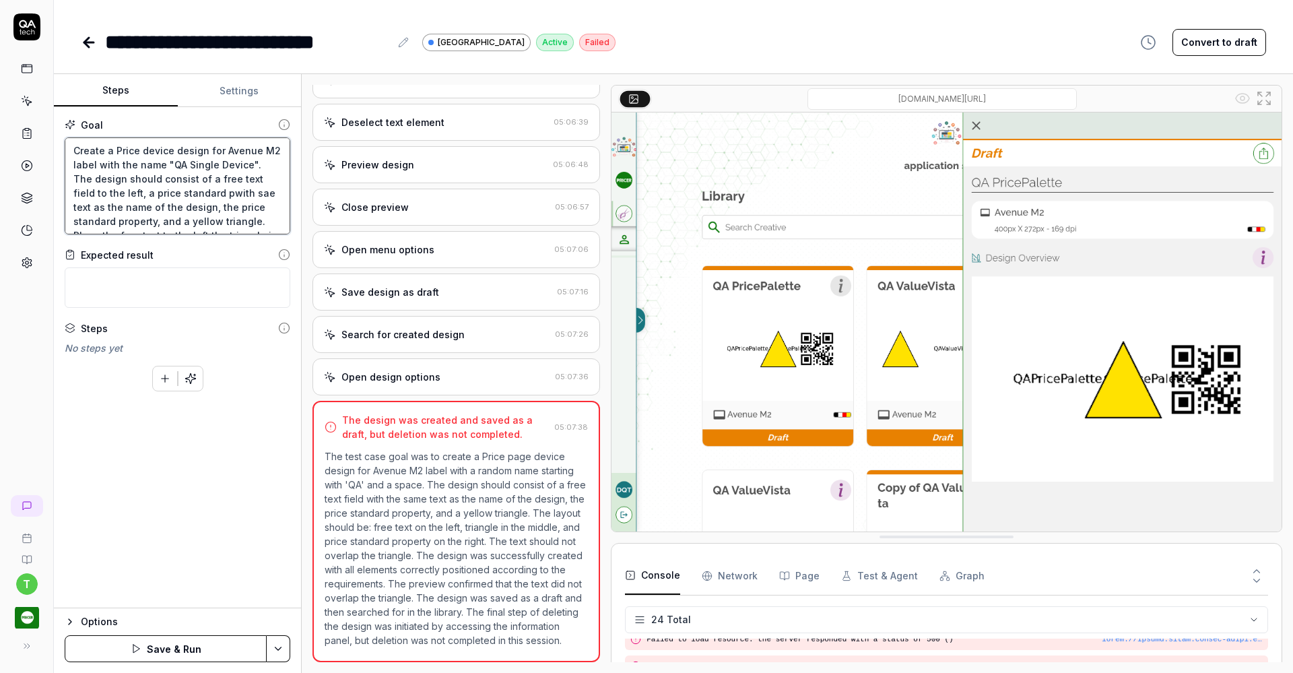
type textarea "*"
type textarea "Create a Price device design for Avenue M2 label with the name "QA Single Devic…"
type textarea "*"
type textarea "Create a Price device design for Avenue M2 label with the name "QA Single Devic…"
type textarea "*"
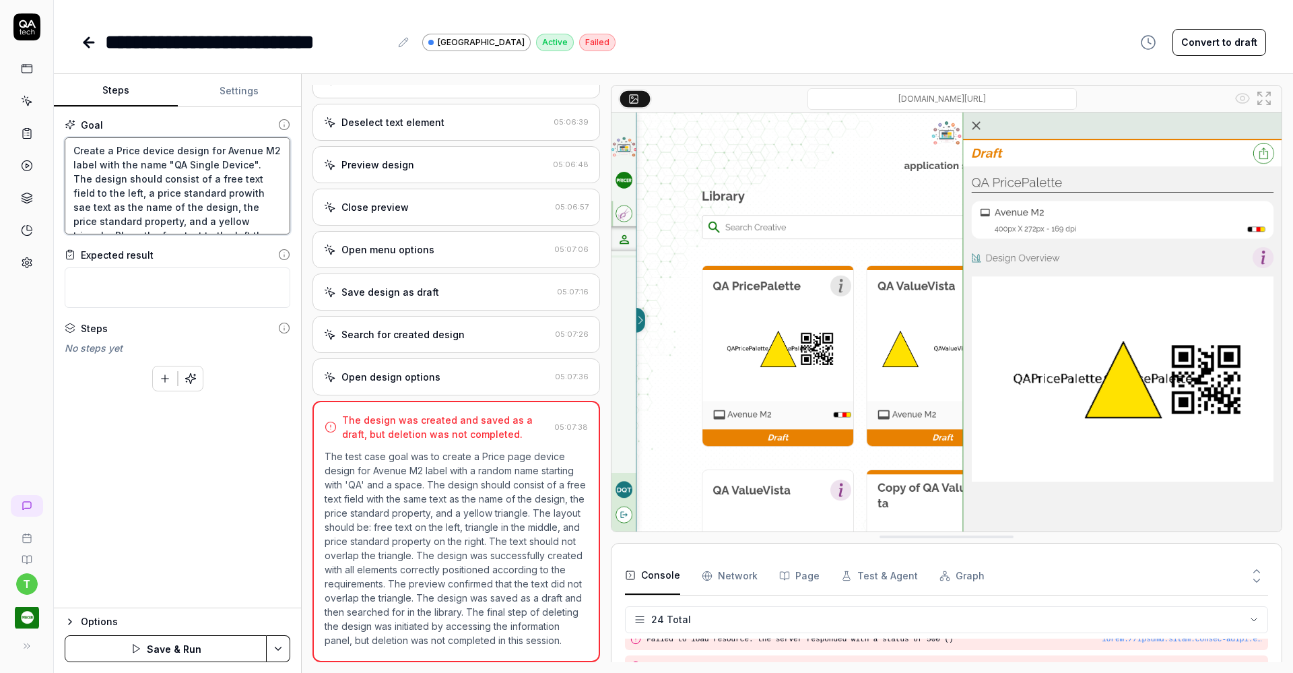
type textarea "Create a Price device design for Avenue M2 label with the name "QA Single Devic…"
type textarea "*"
type textarea "Create a Price device design for Avenue M2 label with the name "QA Single Devic…"
type textarea "*"
type textarea "Create a Price device design for Avenue M2 label with the name "QA Single Devic…"
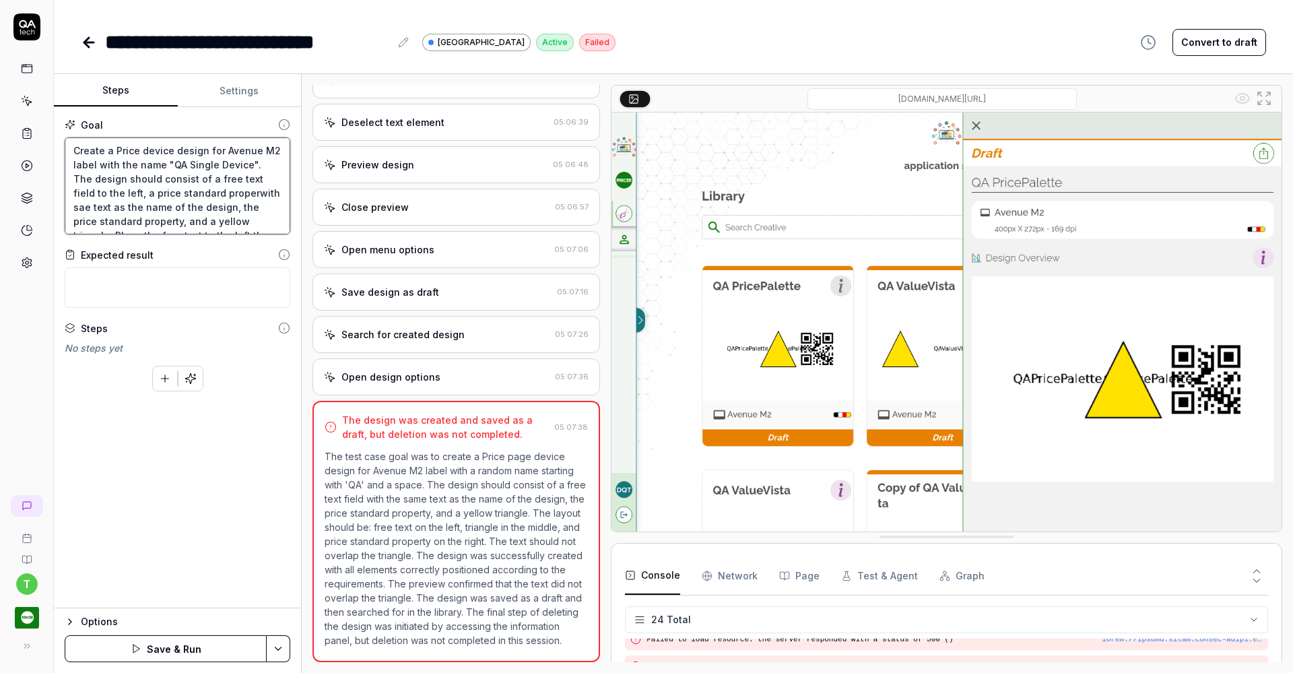
type textarea "*"
type textarea "Create a Price device design for Avenue M2 label with the name "QA Single Devic…"
type textarea "*"
type textarea "Create a Price device design for Avenue M2 label with the name "QA Single Devic…"
type textarea "*"
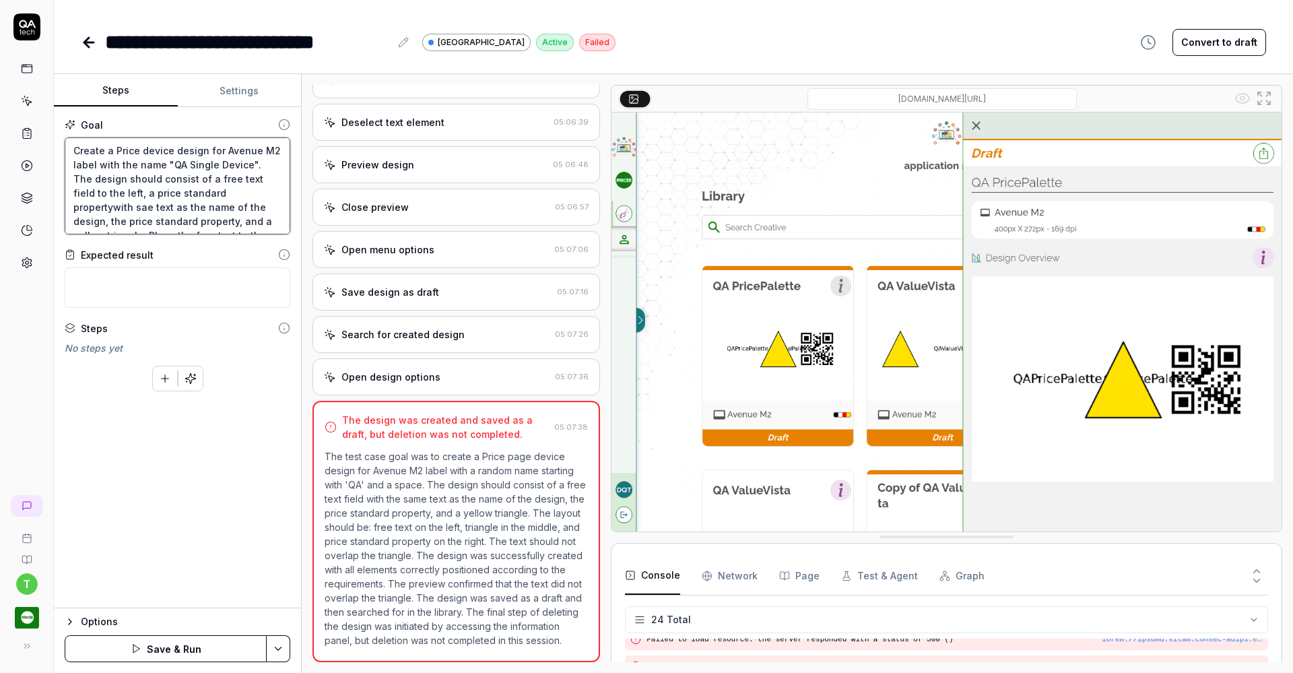
type textarea "Create a Price device design for Avenue M2 label with the name "QA Single Devic…"
type textarea "*"
type textarea "Create a Price device design for Avenue M2 label with the name "QA Single Devic…"
type textarea "*"
type textarea "Create a Price device design for Avenue M2 label with the name "QA Single Devic…"
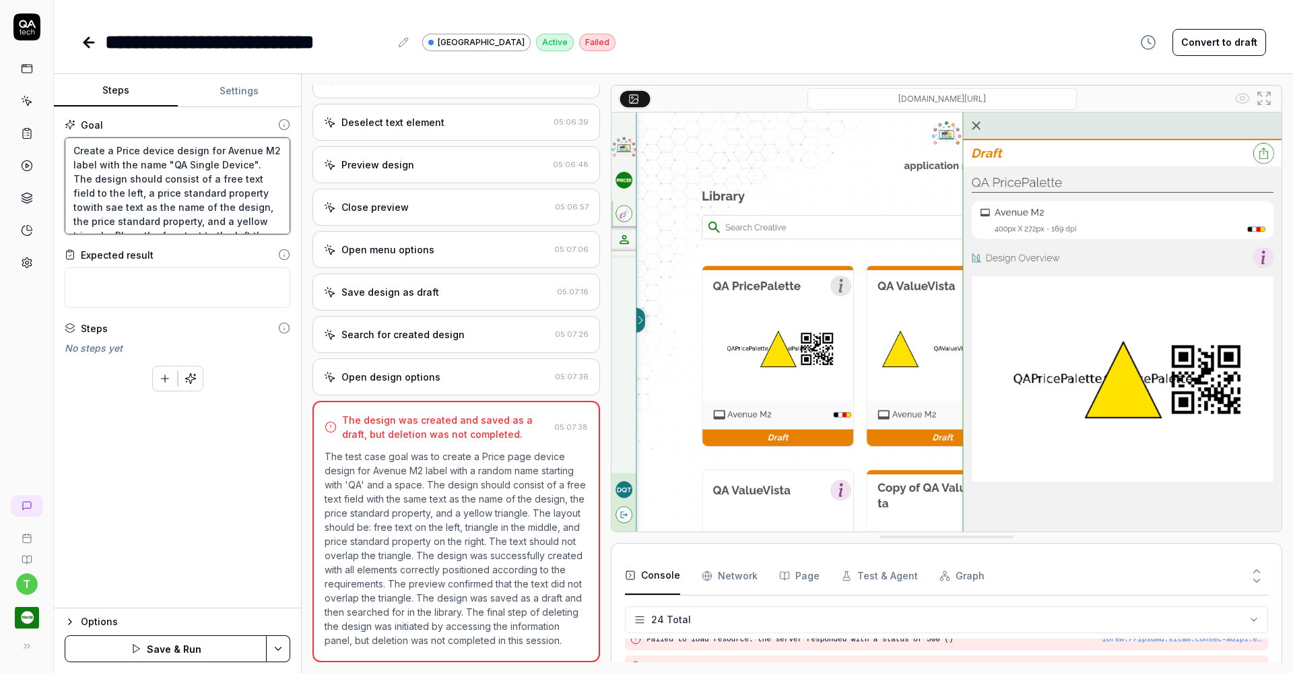
type textarea "*"
type textarea "Create a Price device design for Avenue M2 label with the name "QA Single Devic…"
type textarea "*"
type textarea "Create a Price device design for Avenue M2 label with the name "QA Single Devic…"
type textarea "*"
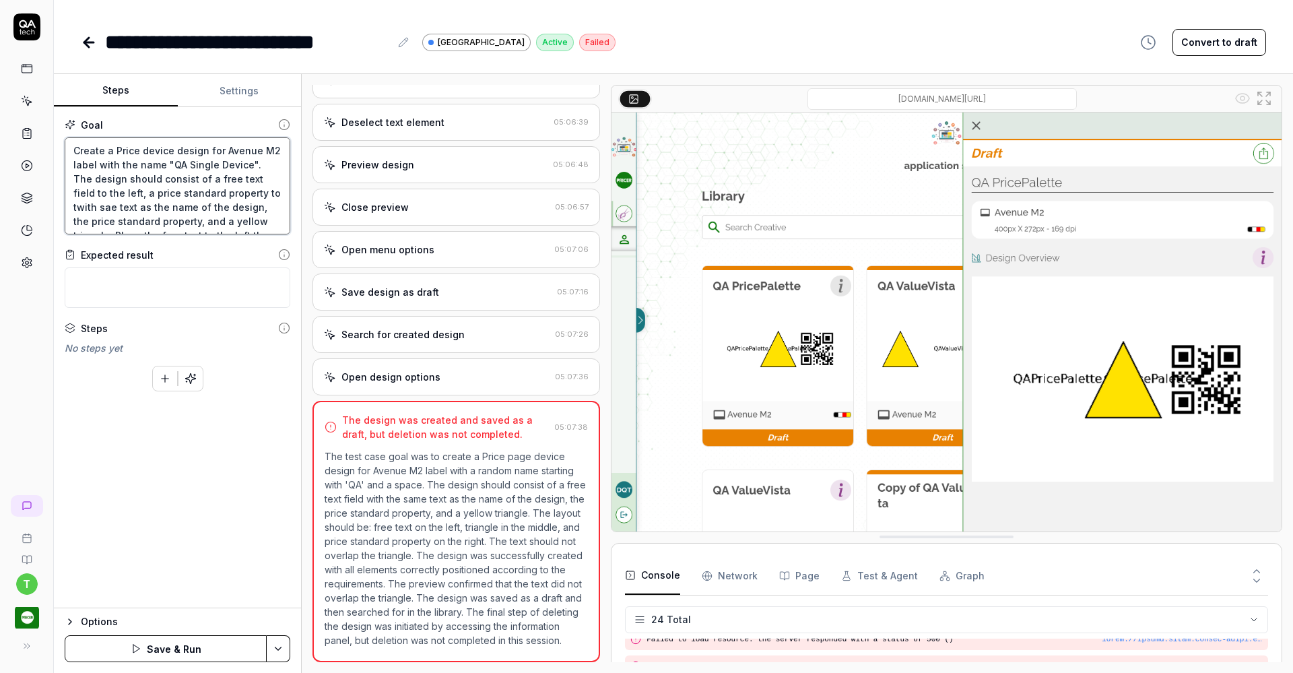
type textarea "Create a Price device design for Avenue M2 label with the name "QA Single Devic…"
type textarea "*"
type textarea "Create a Price device design for Avenue M2 label with the name "QA Single Devic…"
click at [167, 642] on button "Save & Run" at bounding box center [166, 648] width 202 height 27
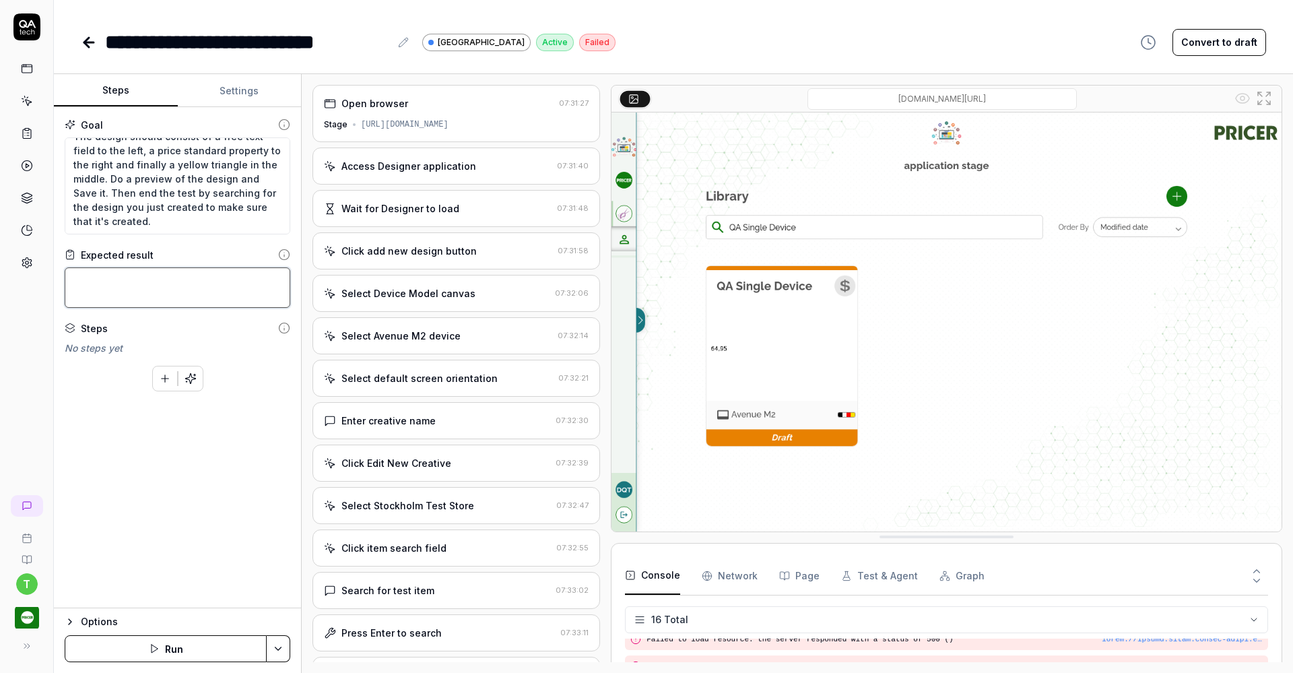
click at [85, 277] on textarea at bounding box center [178, 287] width 226 height 40
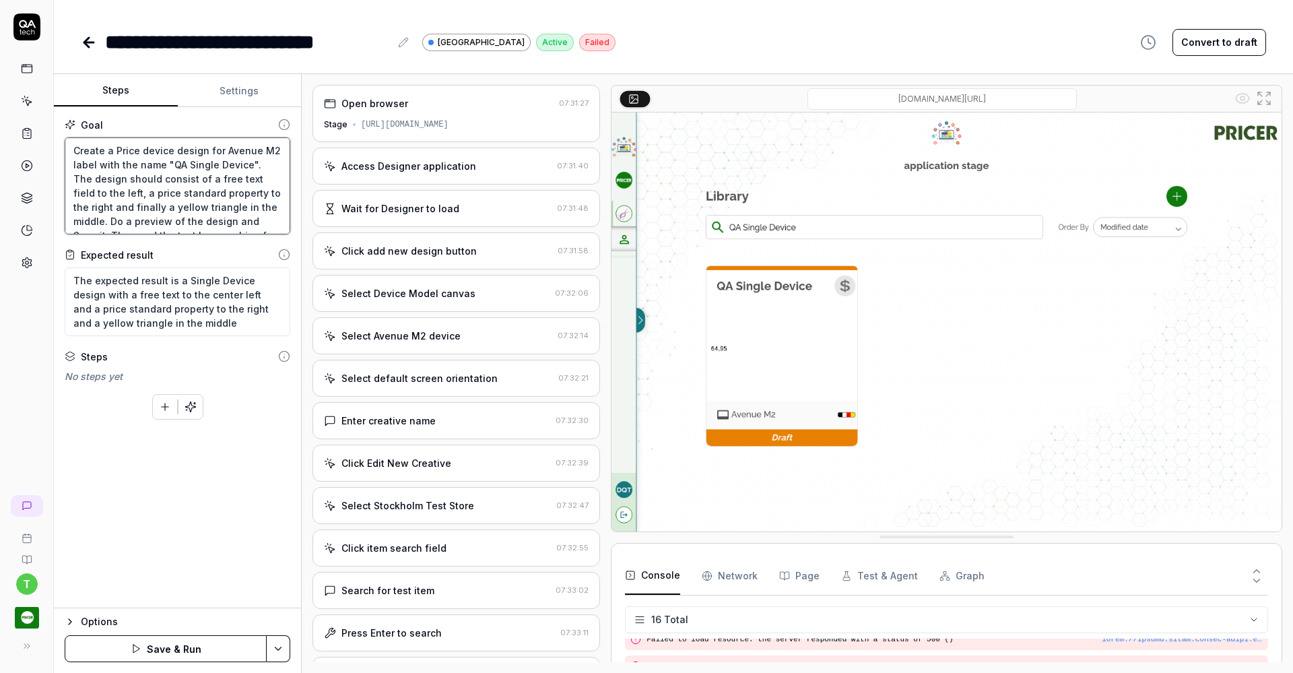
click at [123, 191] on textarea "Create a Price device design for Avenue M2 label with the name "QA Single Devic…" at bounding box center [178, 185] width 226 height 97
paste textarea ", end the test by searching for the design you just created to ensure that it h…"
click at [171, 646] on button "Save & Run" at bounding box center [166, 648] width 202 height 27
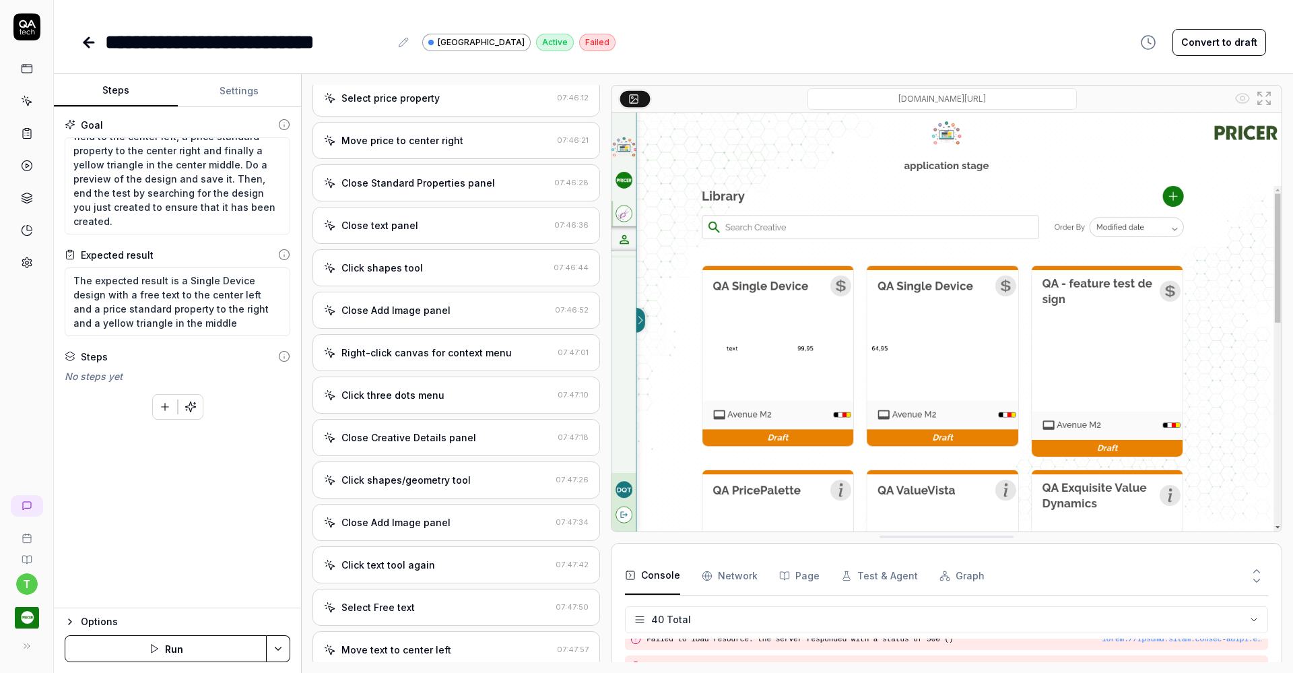
scroll to position [786, 0]
click at [461, 281] on div "Click shapes tool 07:46:44" at bounding box center [456, 270] width 288 height 37
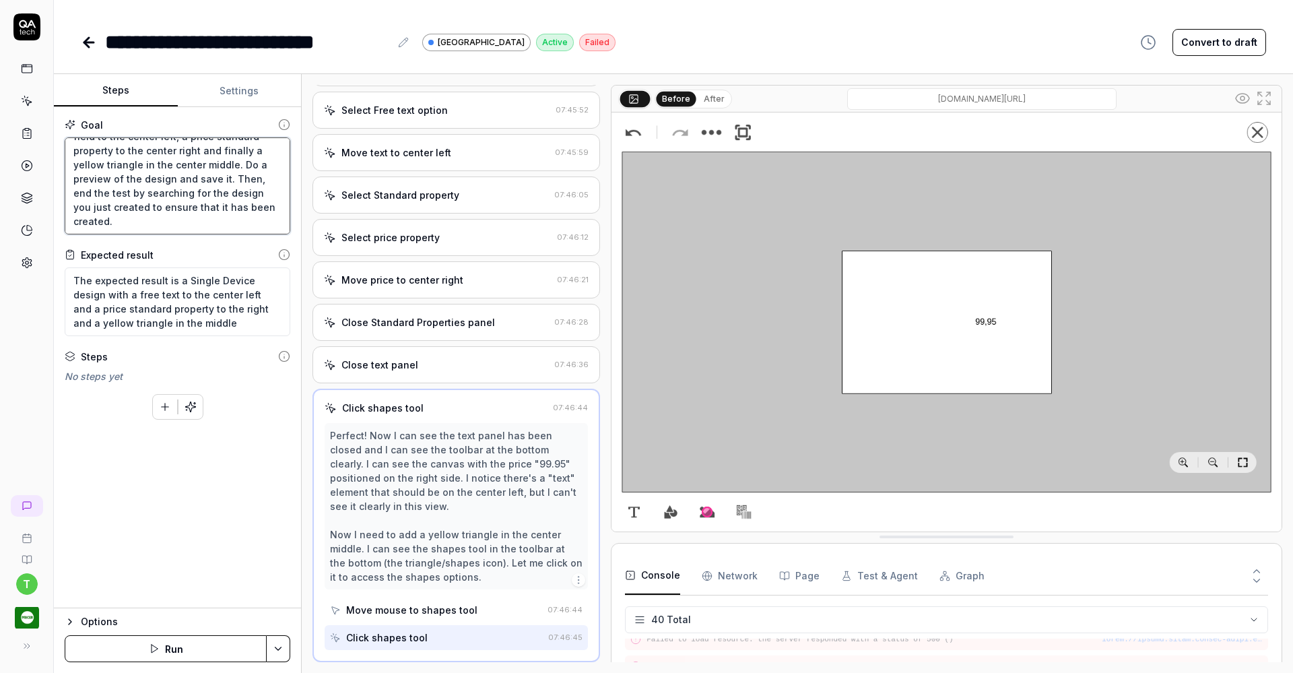
scroll to position [0, 0]
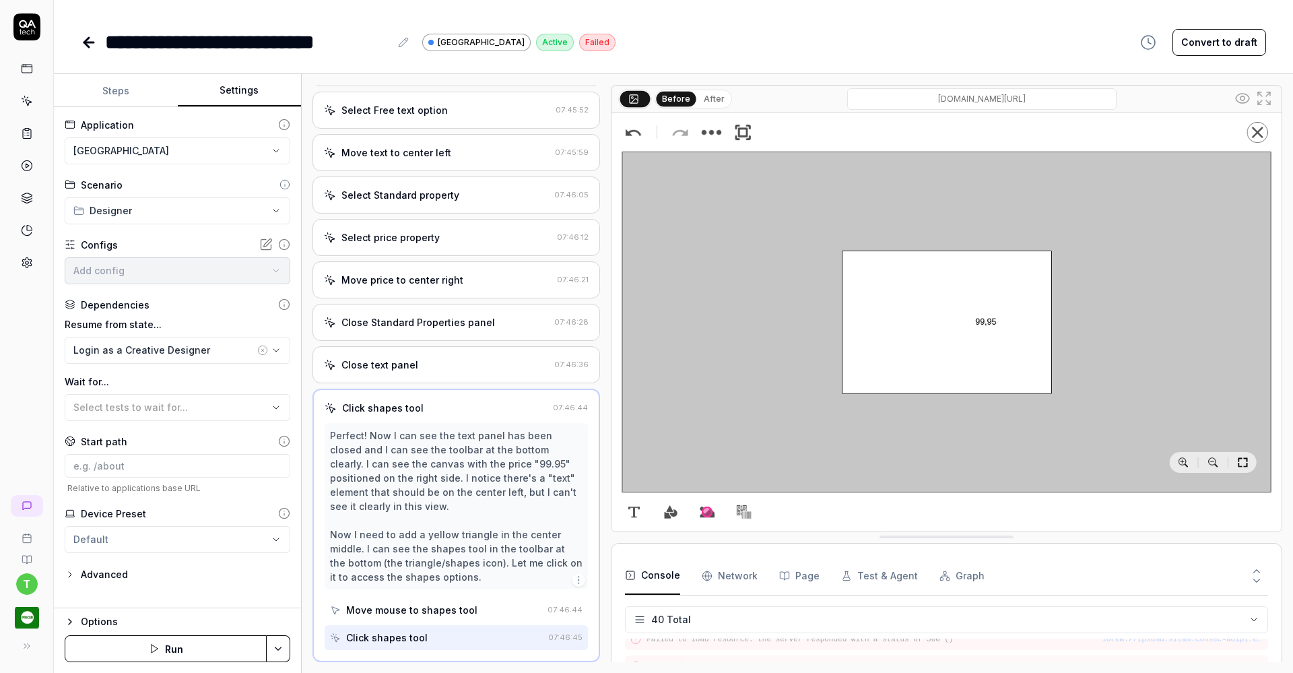
click at [246, 89] on button "Settings" at bounding box center [240, 91] width 124 height 32
click at [121, 89] on button "Steps" at bounding box center [116, 91] width 124 height 32
